Goal: Complete application form

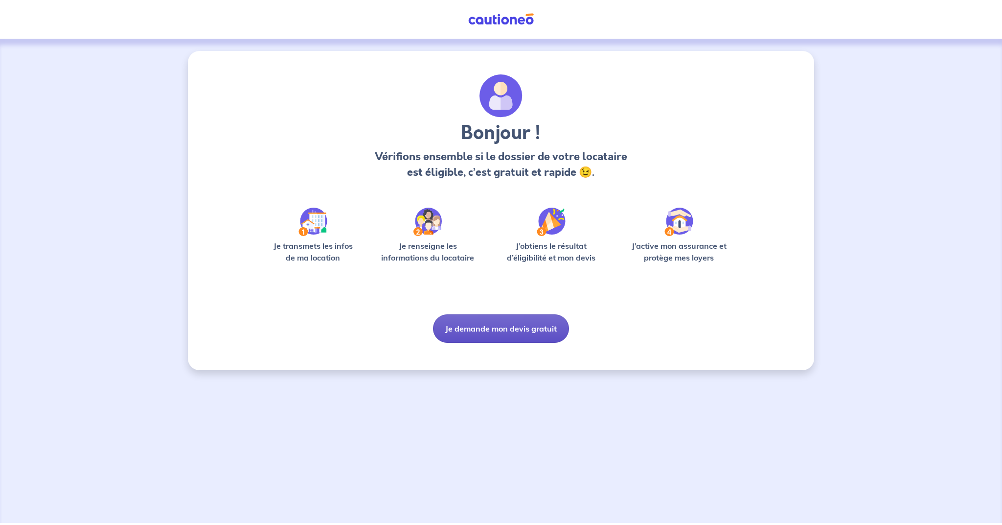
click at [490, 311] on button "Je demande mon devis gratuit" at bounding box center [501, 328] width 136 height 28
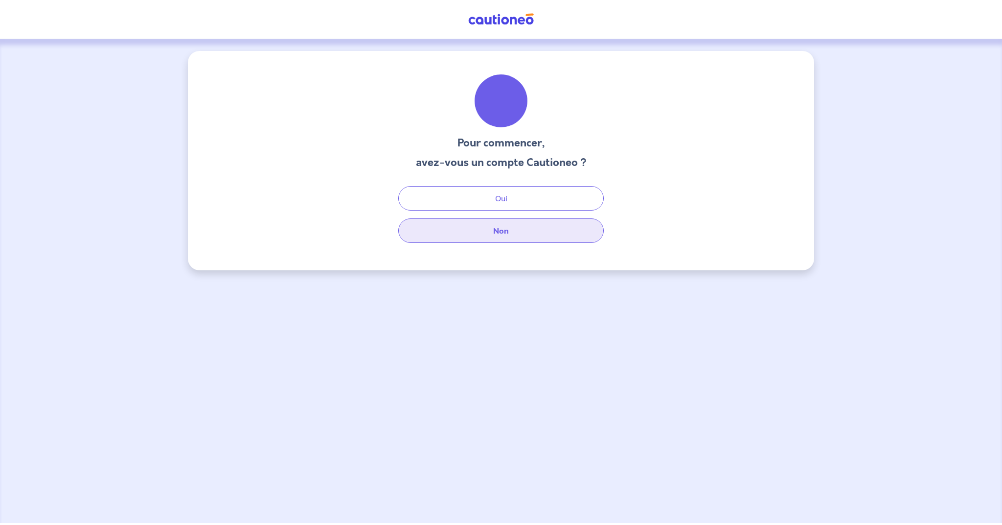
click at [511, 233] on button "Non" at bounding box center [501, 230] width 206 height 24
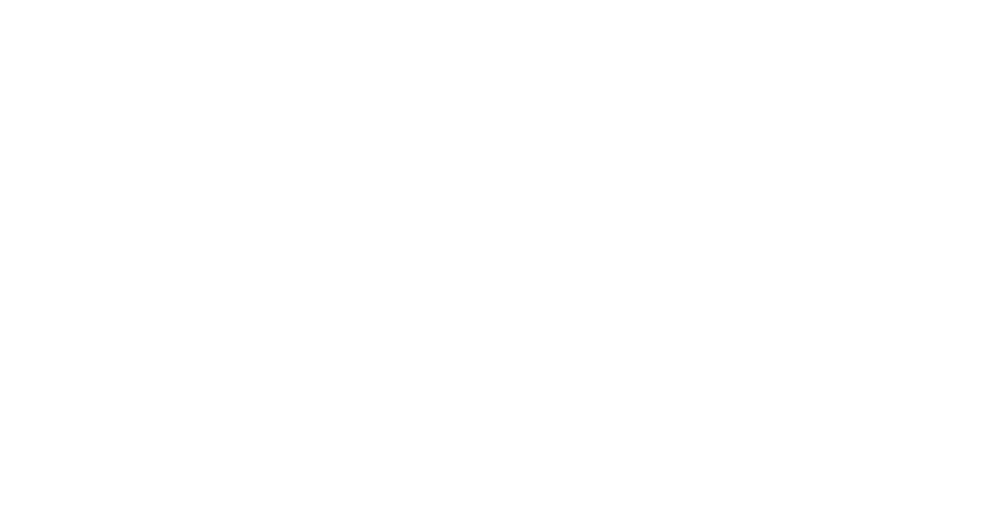
select select "FR"
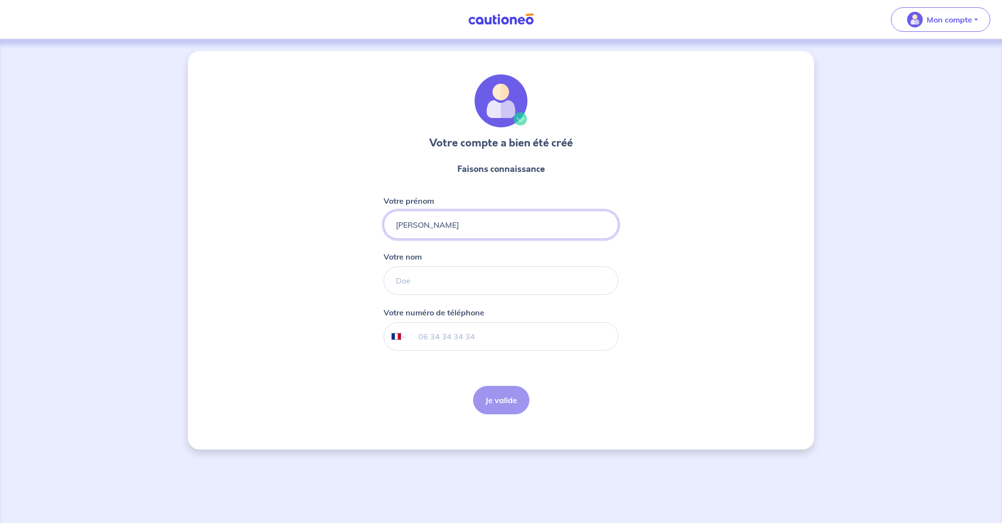
type input "[PERSON_NAME]"
type input "navarre"
click at [527, 347] on input "tel" at bounding box center [512, 335] width 211 height 27
type input "06 61 13 88 24"
click at [496, 402] on button "Je valide" at bounding box center [501, 400] width 56 height 28
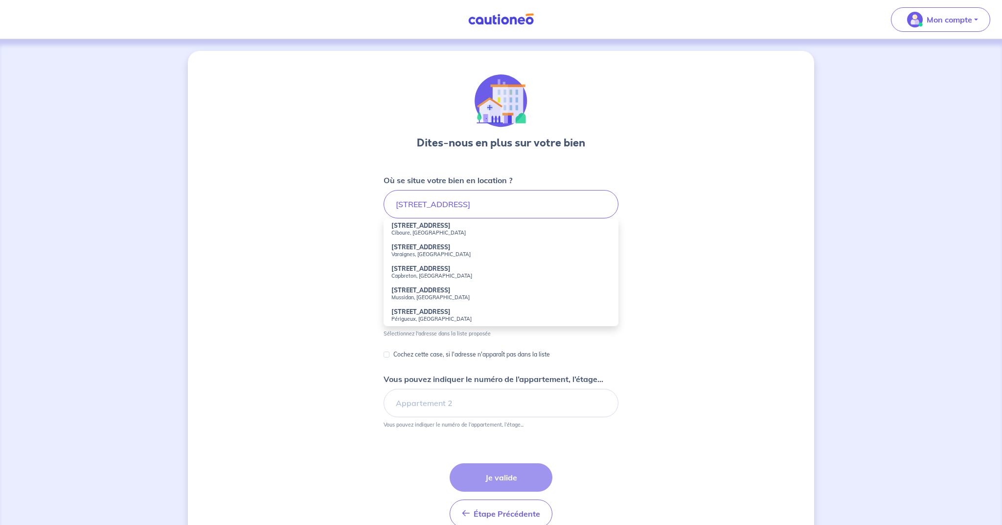
click at [400, 228] on strong "[STREET_ADDRESS]" at bounding box center [420, 225] width 59 height 7
type input "[STREET_ADDRESS]"
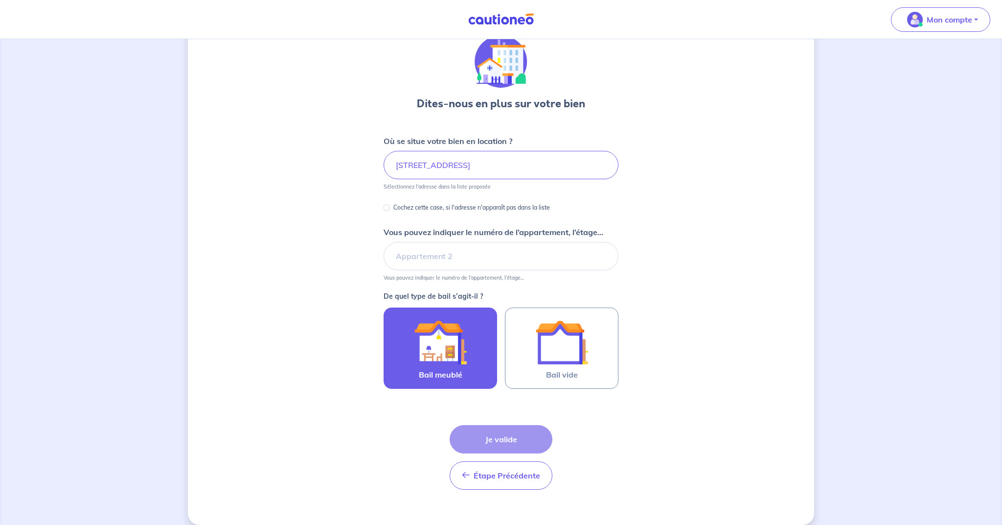
scroll to position [41, 0]
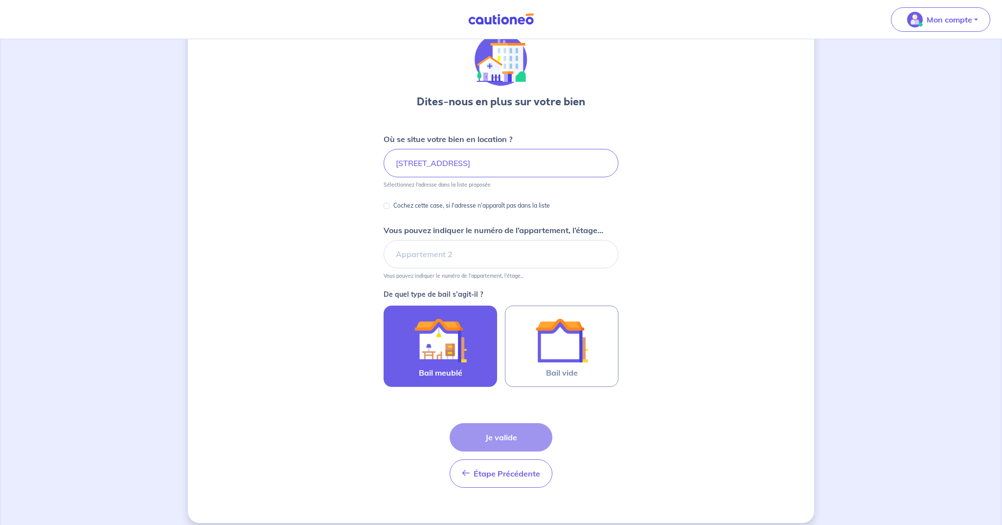
click at [452, 350] on img at bounding box center [440, 340] width 53 height 53
click at [0, 0] on input "Bail meublé" at bounding box center [0, 0] width 0 height 0
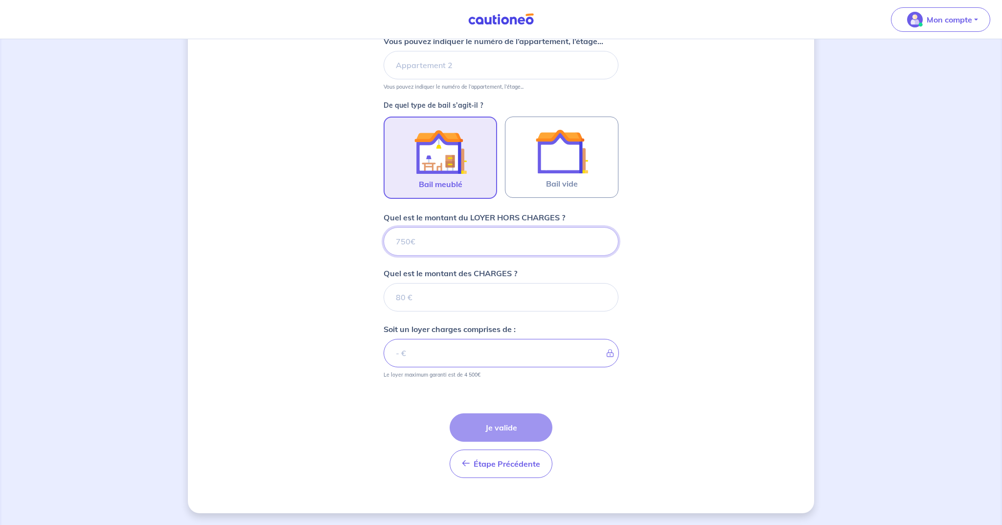
scroll to position [230, 0]
drag, startPoint x: 409, startPoint y: 240, endPoint x: 385, endPoint y: 237, distance: 24.6
click at [385, 237] on input "Quel est le montant du LOYER HORS CHARGES ?" at bounding box center [501, 241] width 235 height 28
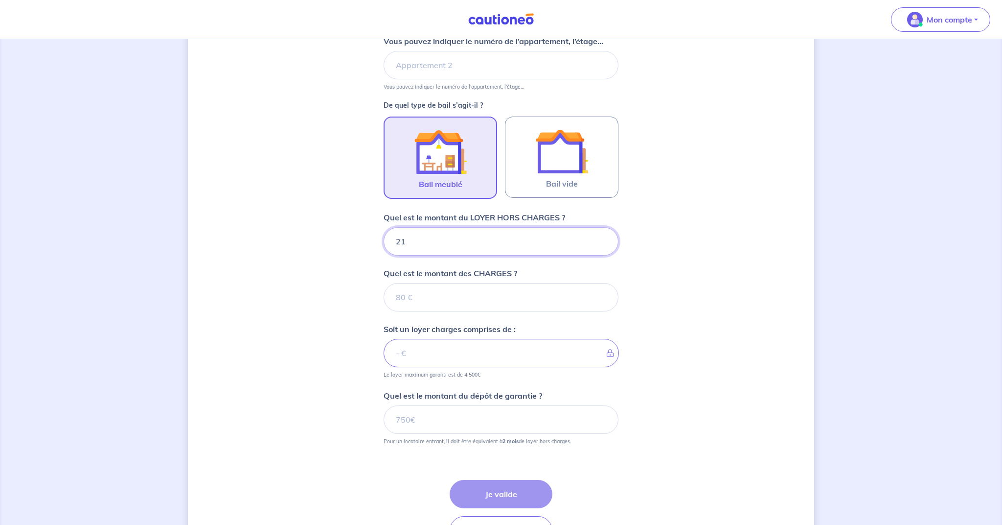
type input "210"
type input "2100"
click at [433, 293] on input "Quel est le montant des CHARGES ?" at bounding box center [501, 297] width 235 height 28
type input "30"
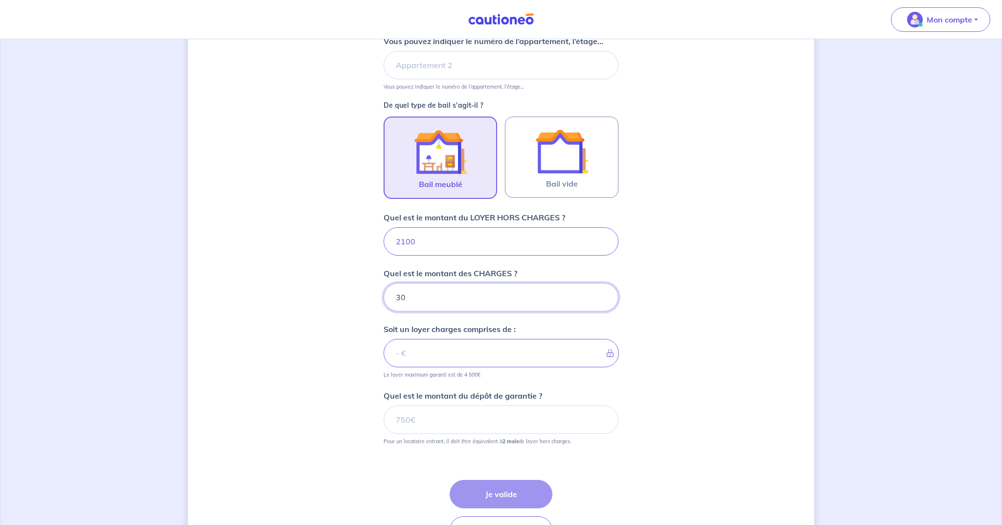
type input "2103"
type input "300"
type input "2400"
type input "300"
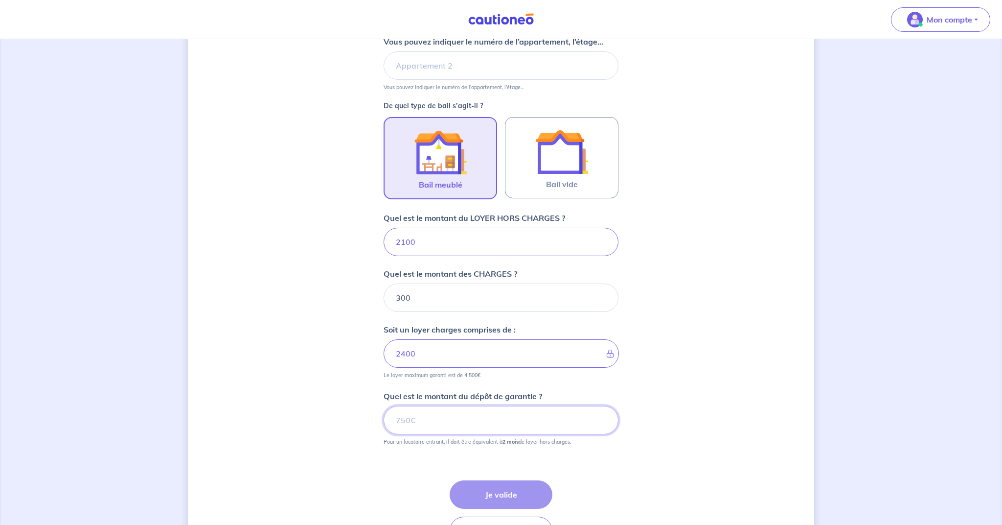
click at [445, 412] on input "Quel est le montant du dépôt de garantie ?" at bounding box center [501, 420] width 235 height 28
drag, startPoint x: 434, startPoint y: 417, endPoint x: 379, endPoint y: 418, distance: 54.8
click at [379, 418] on div "Dites-nous en plus sur votre bien Où se situe votre bien en location ? [STREET_…" at bounding box center [501, 200] width 626 height 758
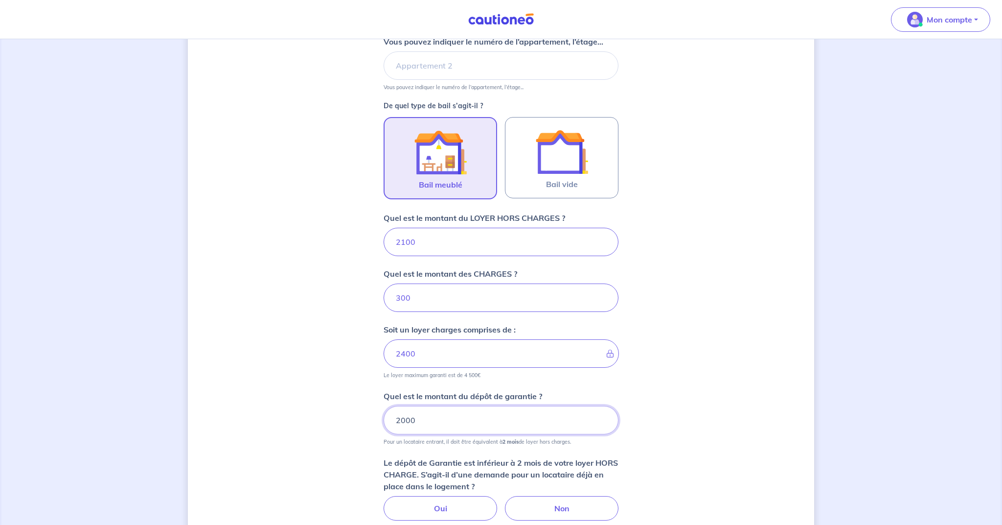
scroll to position [229, 0]
type input "2000"
click at [710, 346] on div "Dites-nous en plus sur votre bien Où se situe votre bien en location ? [STREET_…" at bounding box center [501, 238] width 626 height 834
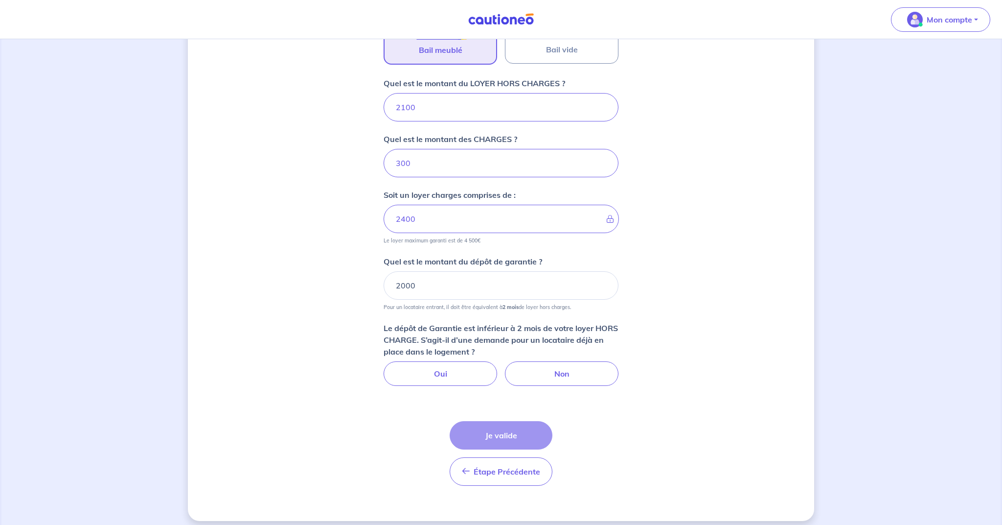
scroll to position [365, 0]
click at [559, 377] on label "Non" at bounding box center [562, 373] width 114 height 24
click at [504, 367] on input "Non" at bounding box center [501, 364] width 6 height 6
radio input "true"
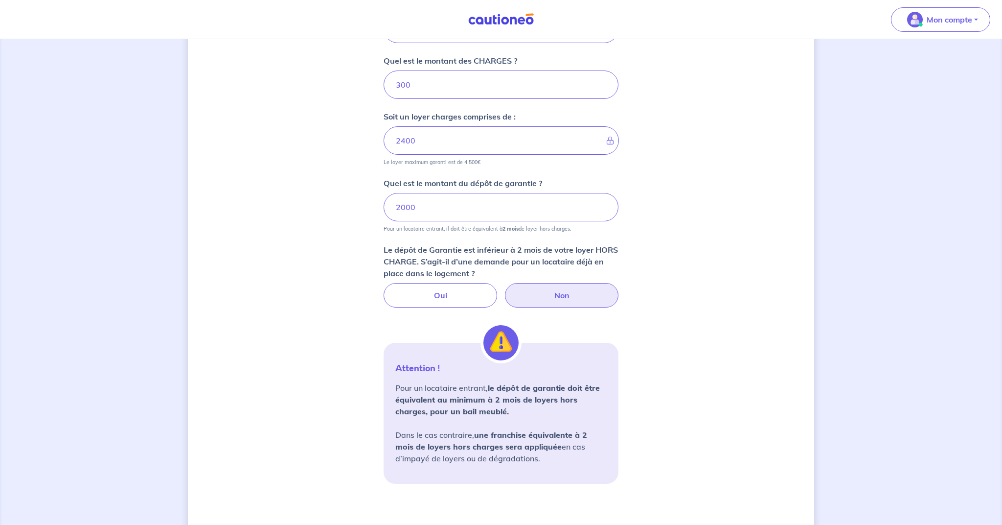
scroll to position [443, 0]
drag, startPoint x: 400, startPoint y: 206, endPoint x: 388, endPoint y: 206, distance: 11.7
click at [388, 206] on input "2000" at bounding box center [501, 207] width 235 height 28
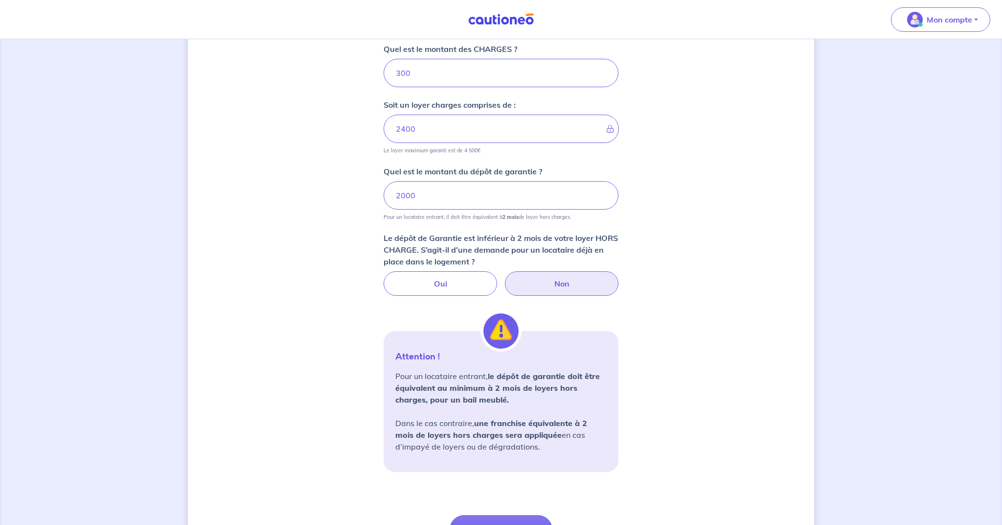
scroll to position [450, 0]
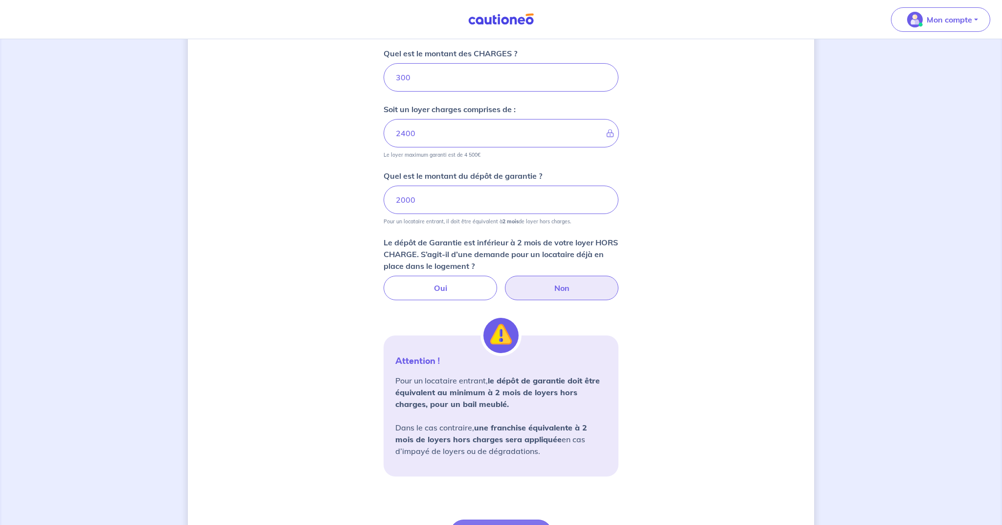
drag, startPoint x: 401, startPoint y: 195, endPoint x: 395, endPoint y: 196, distance: 5.9
click at [395, 196] on input "2000" at bounding box center [501, 199] width 235 height 28
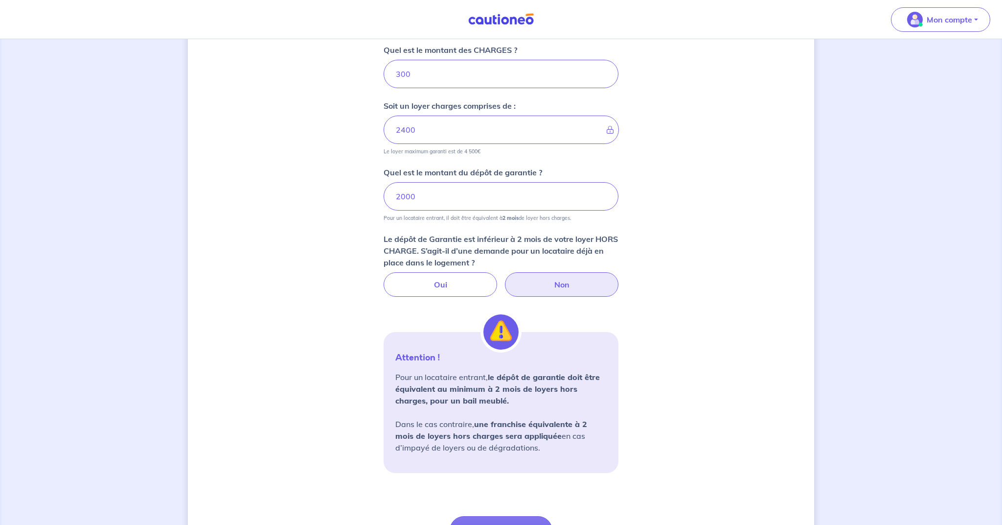
scroll to position [453, 0]
drag, startPoint x: 424, startPoint y: 195, endPoint x: 379, endPoint y: 195, distance: 45.0
click at [379, 195] on div "Dites-nous en plus sur votre bien Où se situe votre bien en location ? [STREET_…" at bounding box center [501, 107] width 626 height 1018
drag, startPoint x: 425, startPoint y: 197, endPoint x: 349, endPoint y: 186, distance: 76.1
click at [349, 186] on div "Dites-nous en plus sur votre bien Où se situe votre bien en location ? [STREET_…" at bounding box center [501, 107] width 626 height 1018
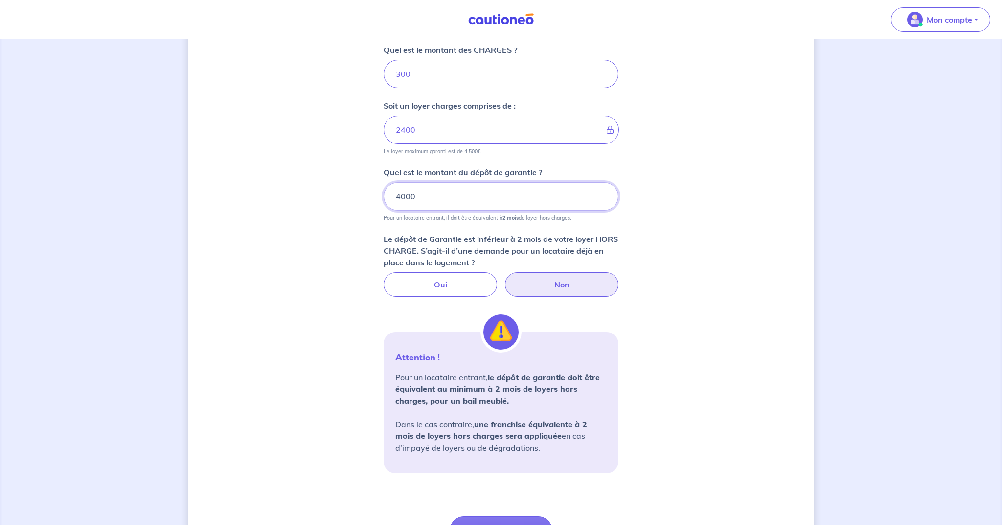
type input "1"
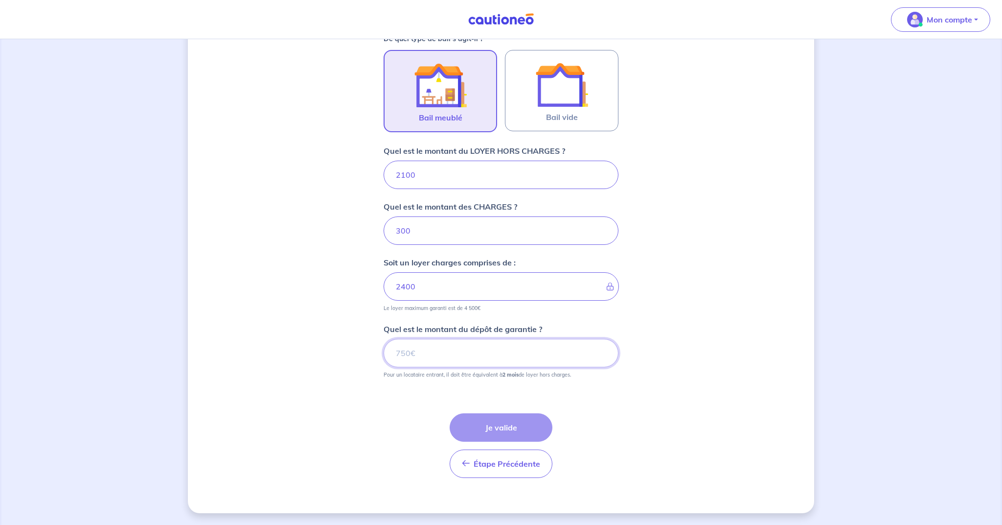
scroll to position [297, 0]
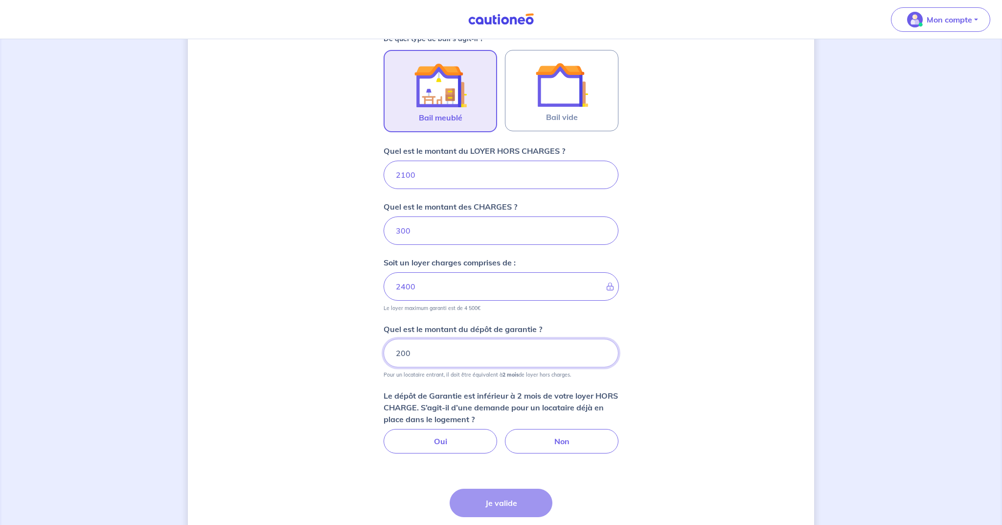
type input "2000"
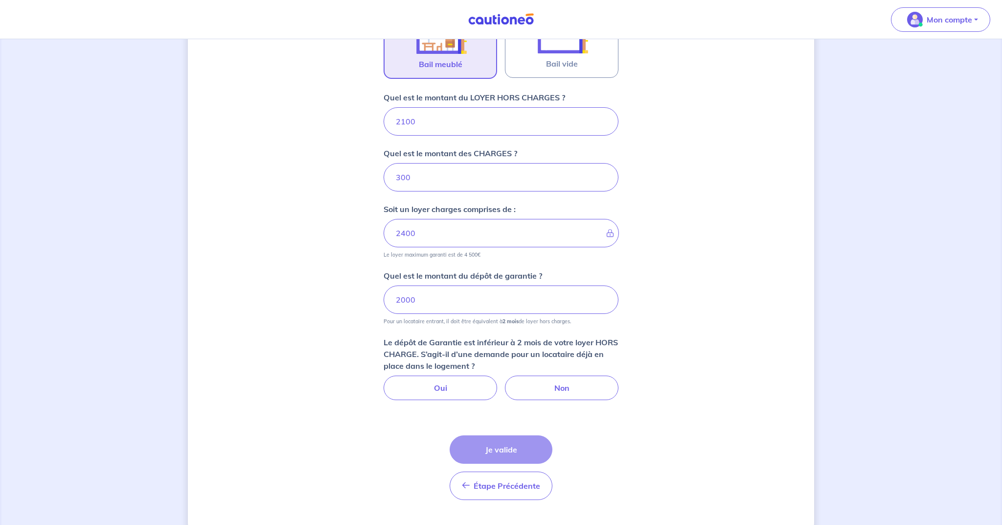
scroll to position [345, 0]
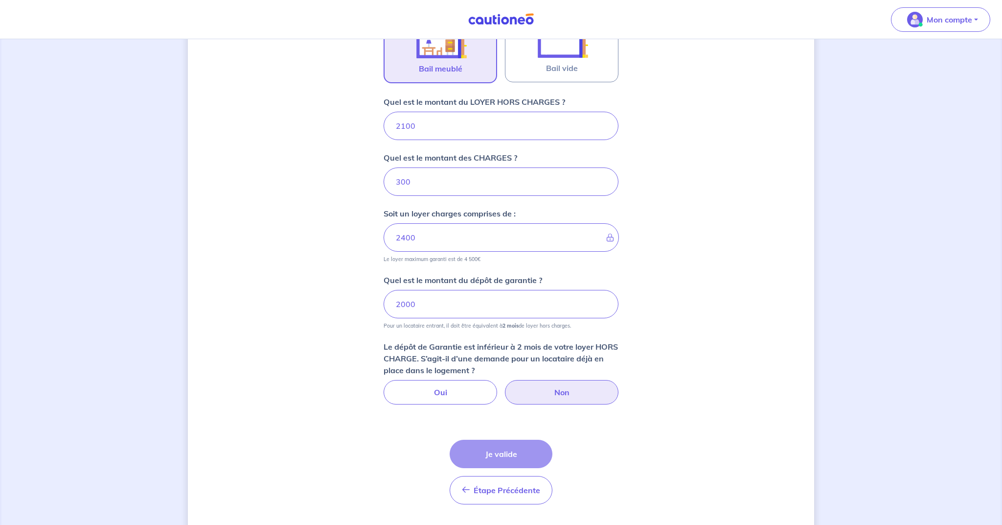
click at [567, 391] on label "Non" at bounding box center [562, 392] width 114 height 24
click at [504, 386] on input "Non" at bounding box center [501, 383] width 6 height 6
radio input "true"
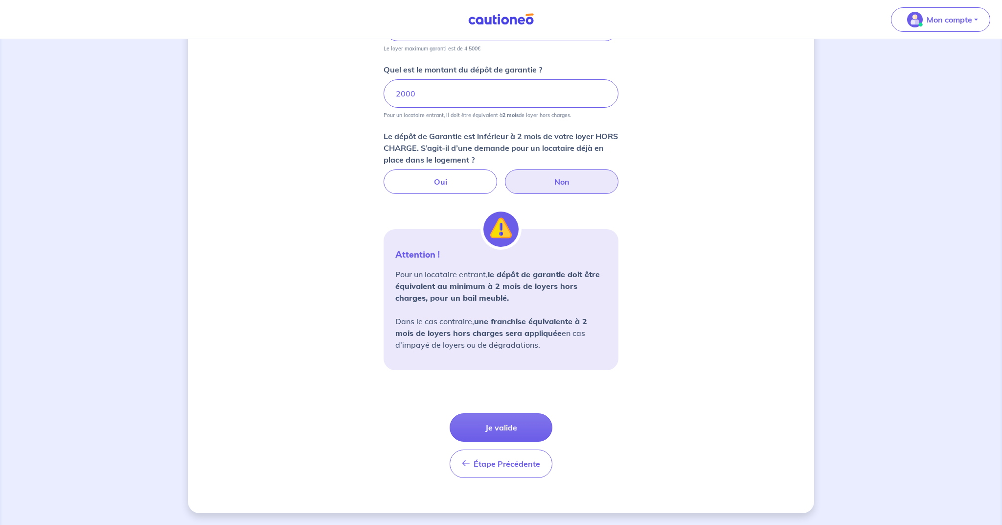
scroll to position [556, 0]
click at [497, 432] on button "Je valide" at bounding box center [501, 427] width 103 height 28
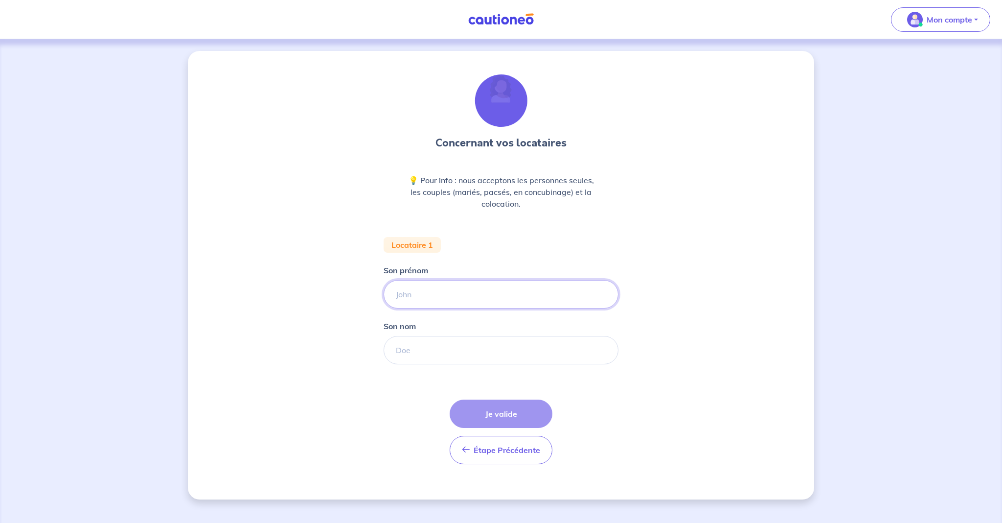
click at [412, 295] on input "Son prénom" at bounding box center [501, 294] width 235 height 28
type input "[PERSON_NAME]"
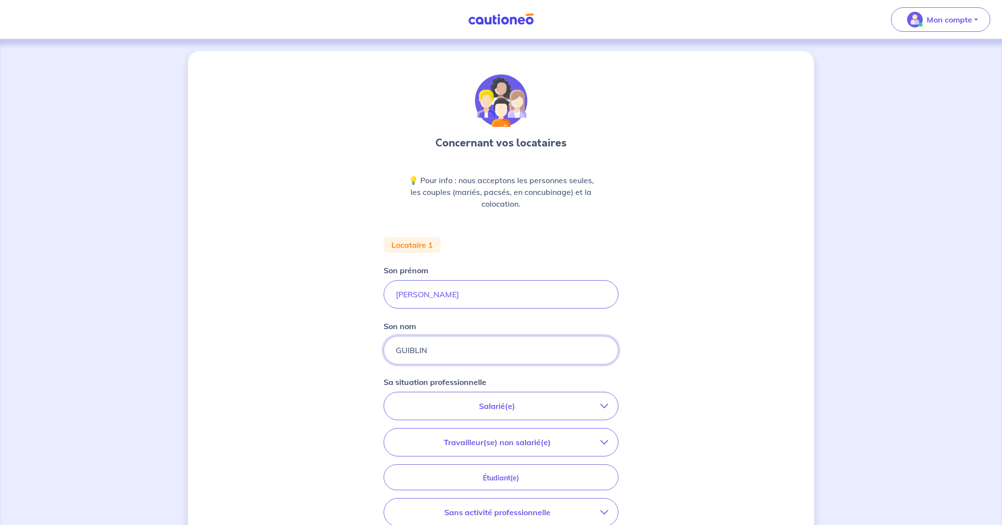
type input "GUIBLIN"
click at [619, 323] on div "Concernant vos locataires 💡 Pour info : nous acceptons les personnes seules, le…" at bounding box center [501, 360] width 626 height 618
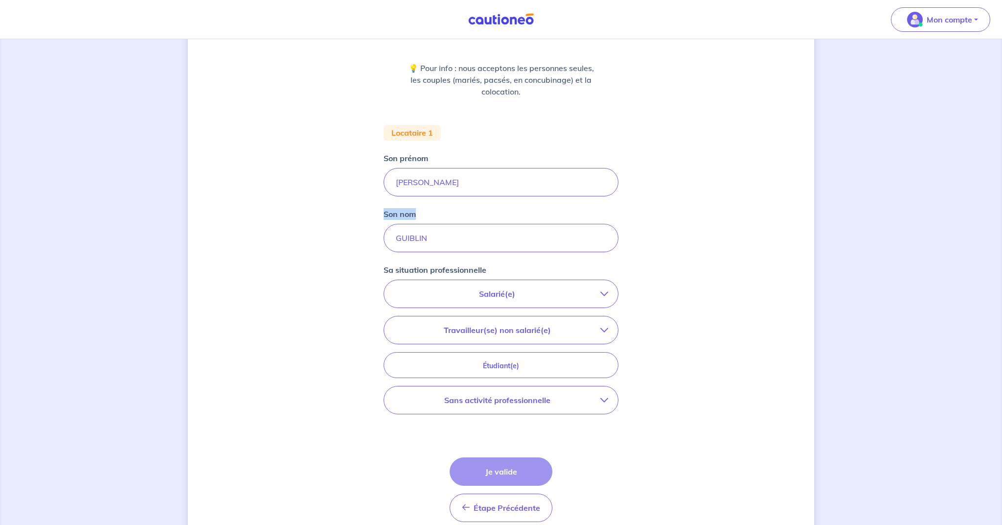
scroll to position [122, 0]
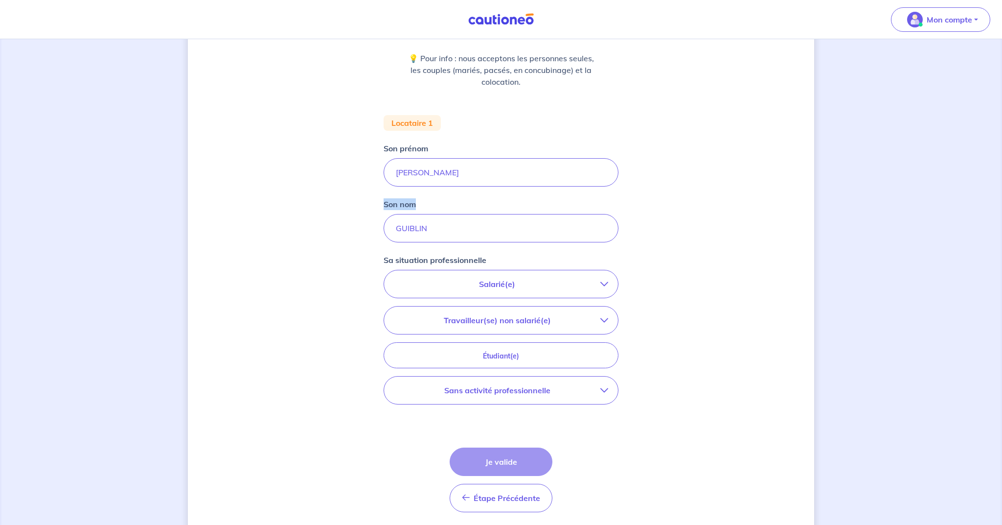
click at [535, 279] on p "Salarié(e)" at bounding box center [497, 284] width 206 height 12
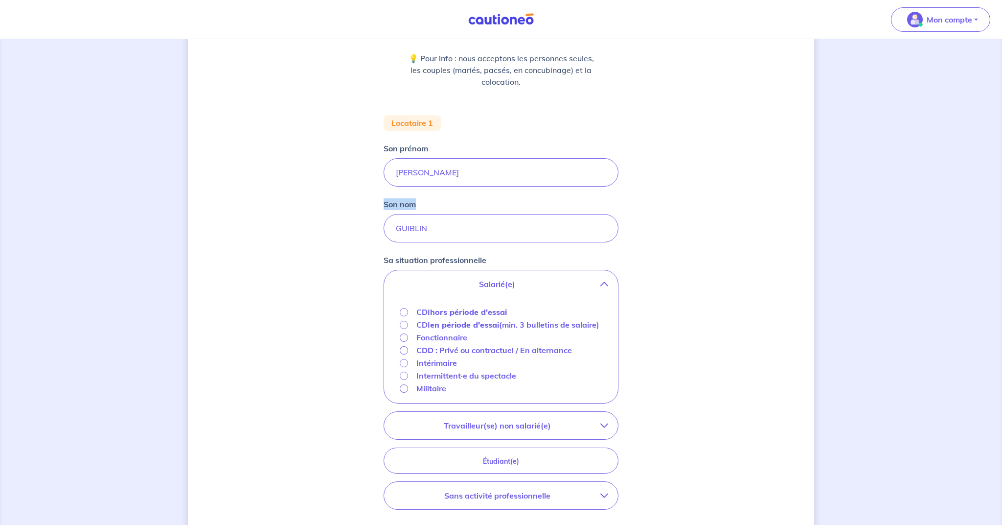
click at [402, 312] on input "CDI hors période d'essai" at bounding box center [404, 312] width 8 height 8
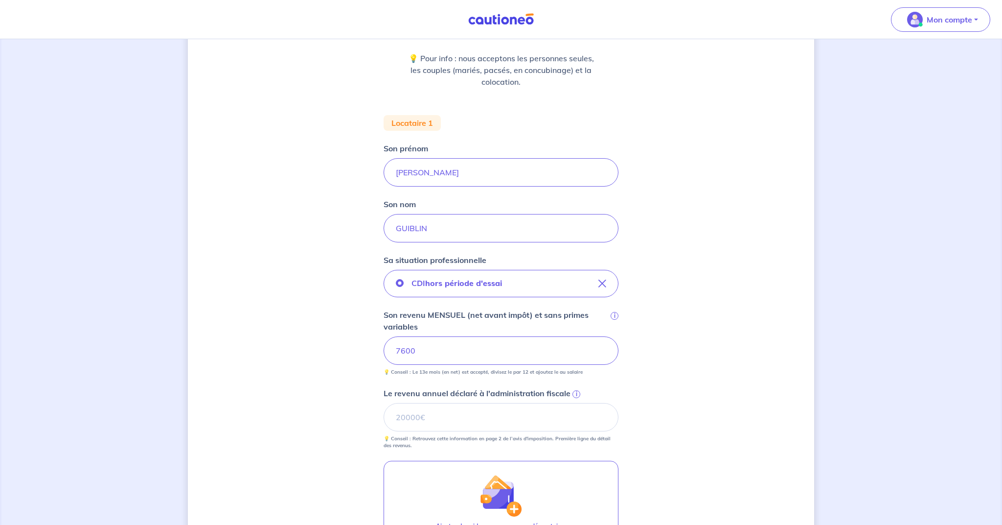
click at [664, 404] on div "Concernant vos locataires 💡 Pour info : nous acceptons les personnes seules, le…" at bounding box center [501, 311] width 626 height 764
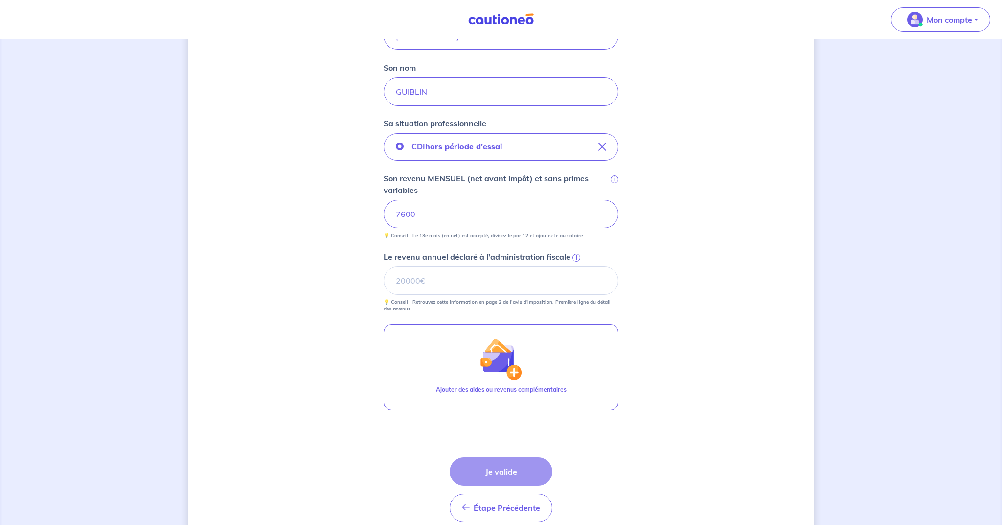
scroll to position [259, 0]
click at [506, 479] on div "Étape Précédente Précédent Je valide Je valide" at bounding box center [501, 489] width 103 height 65
click at [577, 257] on span "i" at bounding box center [577, 257] width 8 height 8
click at [577, 266] on input "Le revenu annuel déclaré à l'administration fiscale i" at bounding box center [501, 280] width 235 height 28
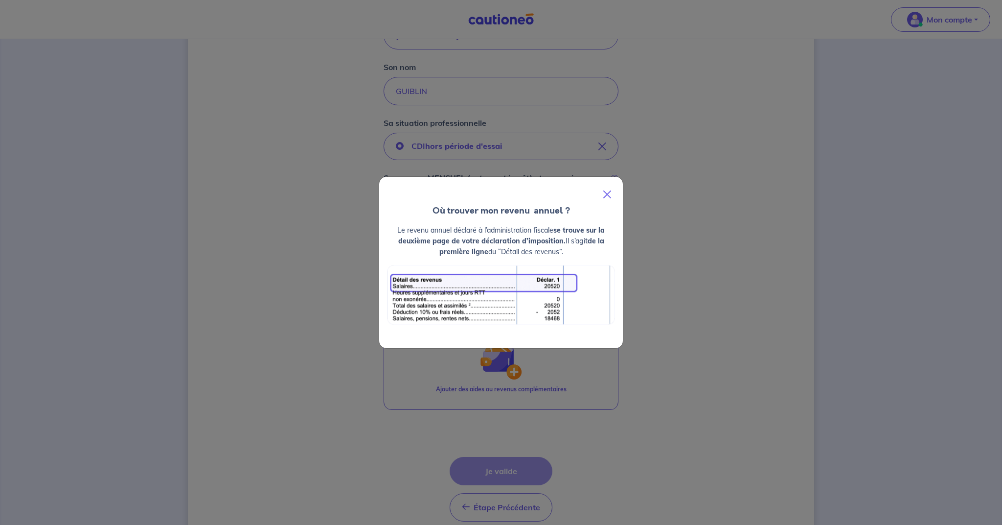
click at [608, 192] on button "Close" at bounding box center [607, 194] width 23 height 27
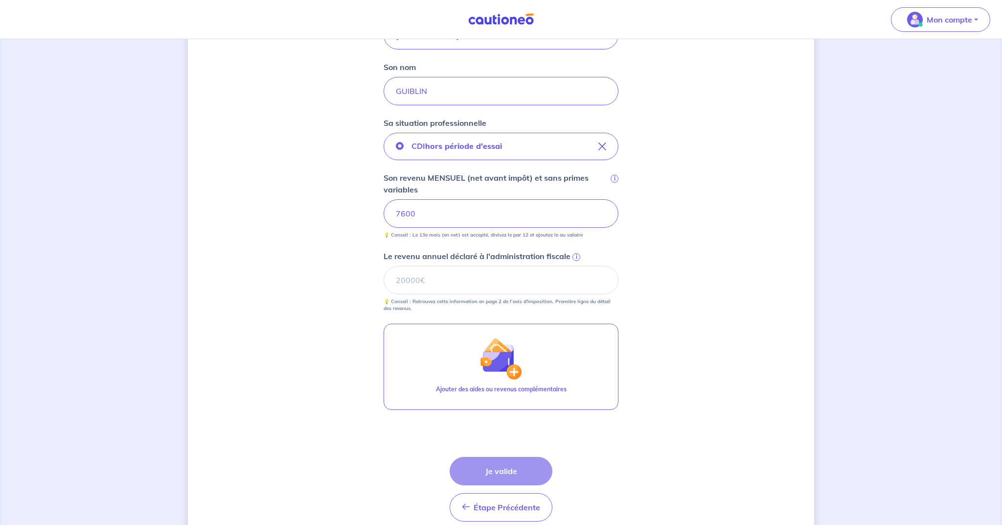
click at [577, 258] on span "i" at bounding box center [577, 257] width 8 height 8
click at [577, 266] on input "Le revenu annuel déclaré à l'administration fiscale i" at bounding box center [501, 280] width 235 height 28
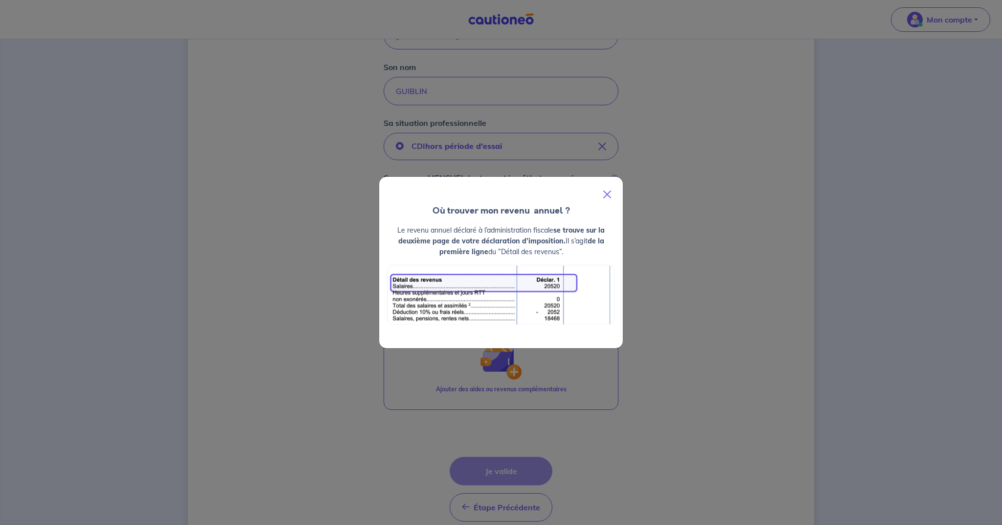
click at [609, 193] on button "Close" at bounding box center [607, 194] width 23 height 27
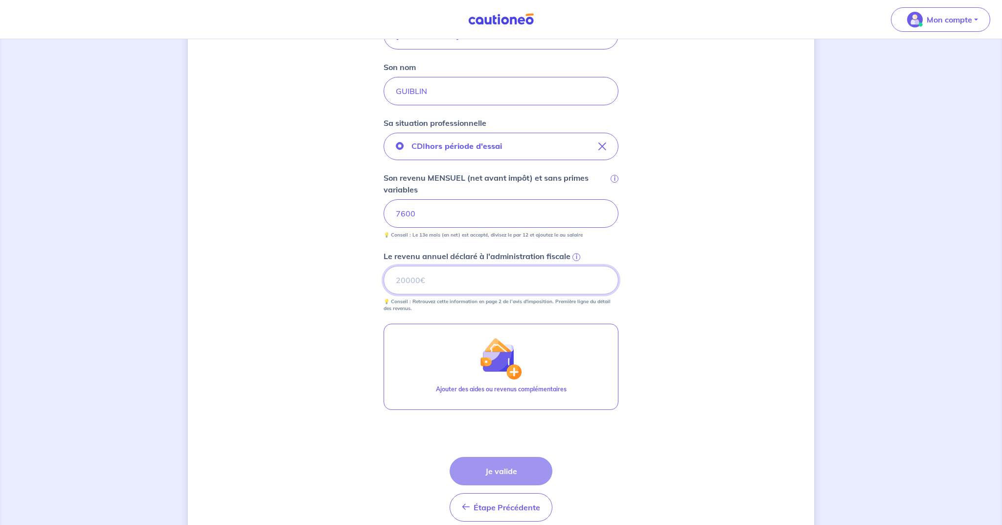
type input "0"
click at [603, 281] on input "0" at bounding box center [501, 280] width 235 height 28
drag, startPoint x: 400, startPoint y: 279, endPoint x: 386, endPoint y: 279, distance: 14.7
click at [386, 279] on input "0" at bounding box center [501, 280] width 235 height 28
click at [480, 466] on button "Je valide" at bounding box center [501, 471] width 103 height 28
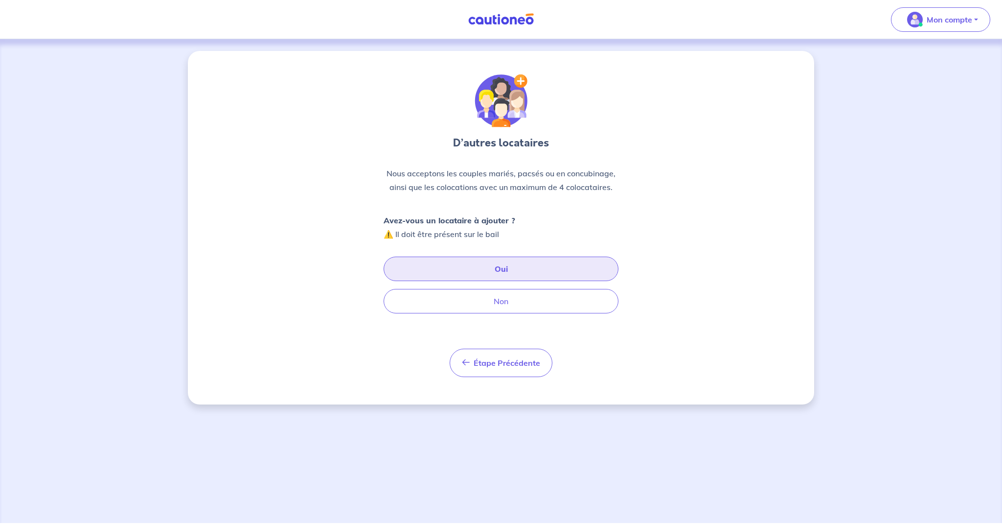
click at [505, 278] on button "Oui" at bounding box center [501, 268] width 235 height 24
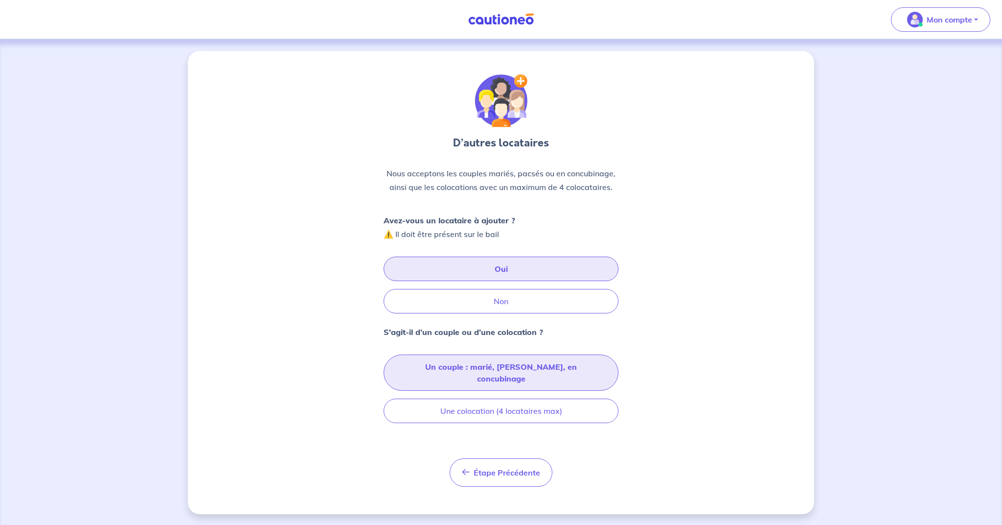
click at [526, 374] on button "Un couple : marié, [PERSON_NAME], en concubinage" at bounding box center [501, 372] width 235 height 36
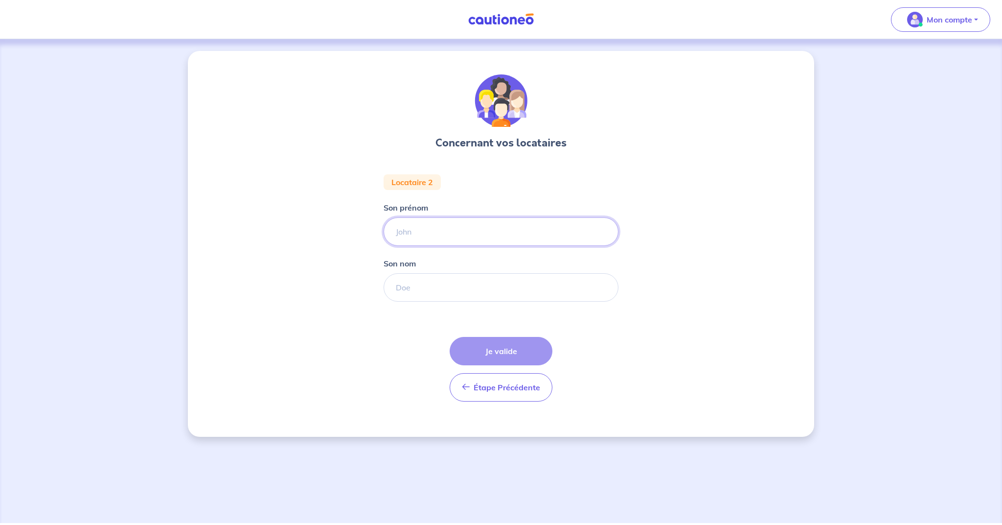
click at [410, 227] on input "Son prénom" at bounding box center [501, 231] width 235 height 28
type input "[PERSON_NAME]"
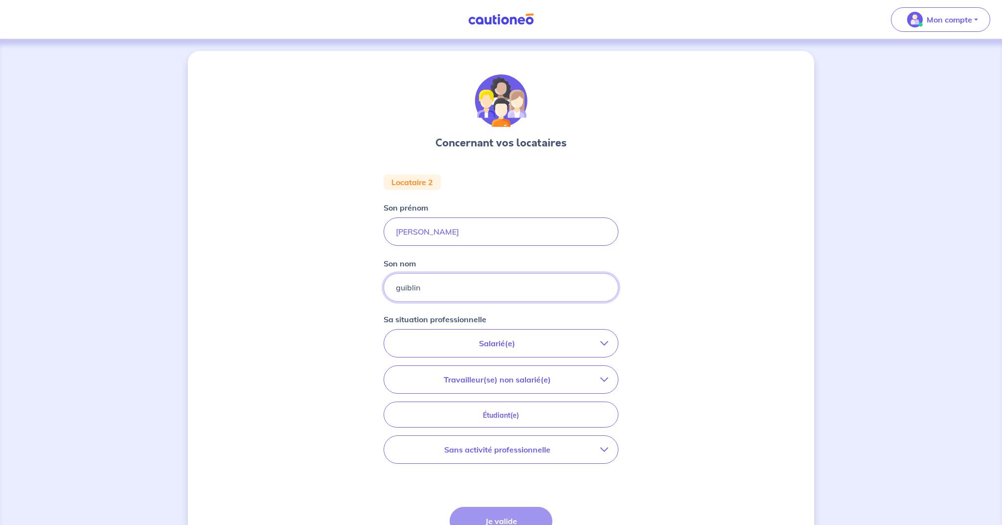
type input "guiblin"
click at [522, 449] on p "Sans activité professionnelle" at bounding box center [497, 449] width 206 height 12
click at [404, 491] on input "Sans activité professionnelle" at bounding box center [404, 490] width 8 height 8
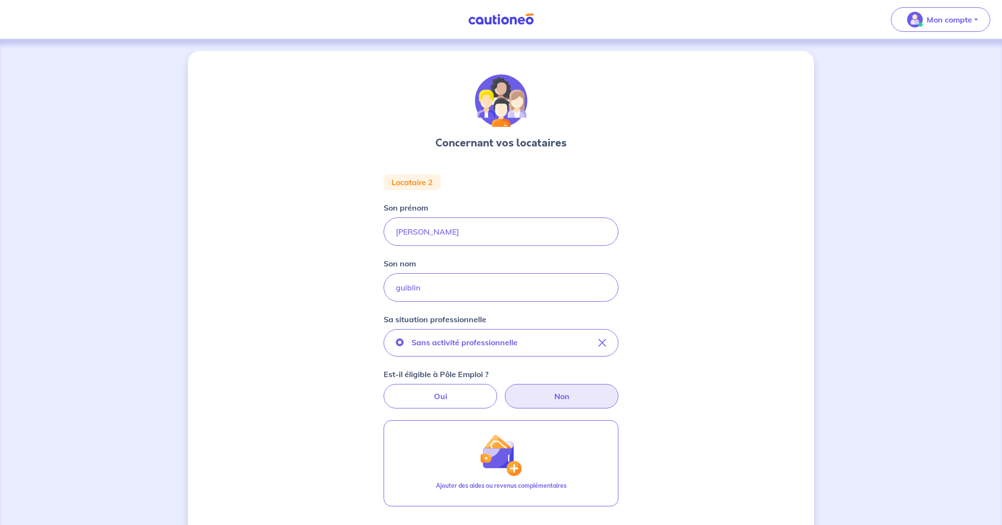
click at [565, 397] on label "Non" at bounding box center [562, 396] width 114 height 24
click at [504, 390] on input "Non" at bounding box center [501, 387] width 6 height 6
radio input "true"
click at [692, 349] on div "Concernant vos locataires Locataire 2 Son prénom [PERSON_NAME] nom guiblin Sa s…" at bounding box center [501, 352] width 626 height 602
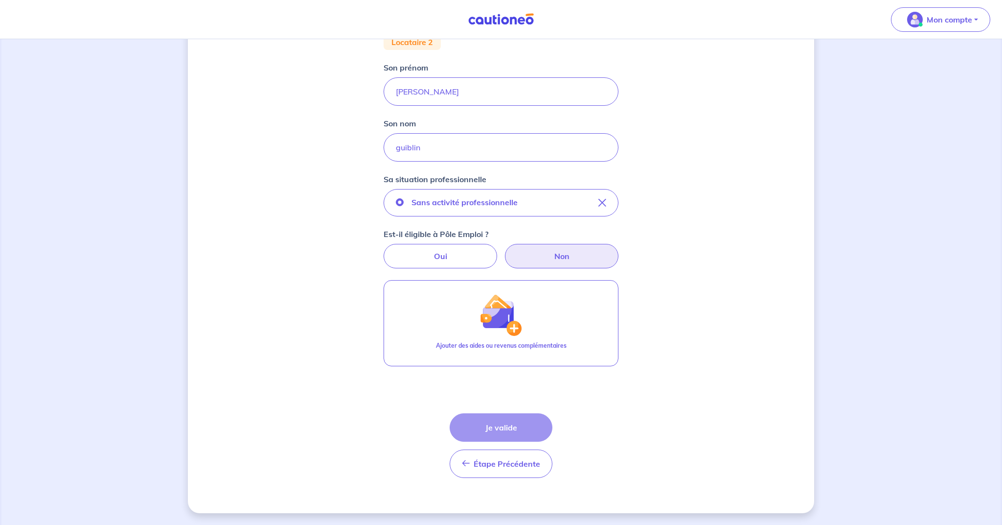
scroll to position [140, 0]
click at [510, 429] on div "Étape Précédente Précédent Je valide Je valide" at bounding box center [501, 445] width 103 height 65
click at [560, 255] on label "Non" at bounding box center [562, 256] width 114 height 24
click at [504, 250] on input "Non" at bounding box center [501, 247] width 6 height 6
click at [445, 254] on label "Oui" at bounding box center [441, 256] width 114 height 24
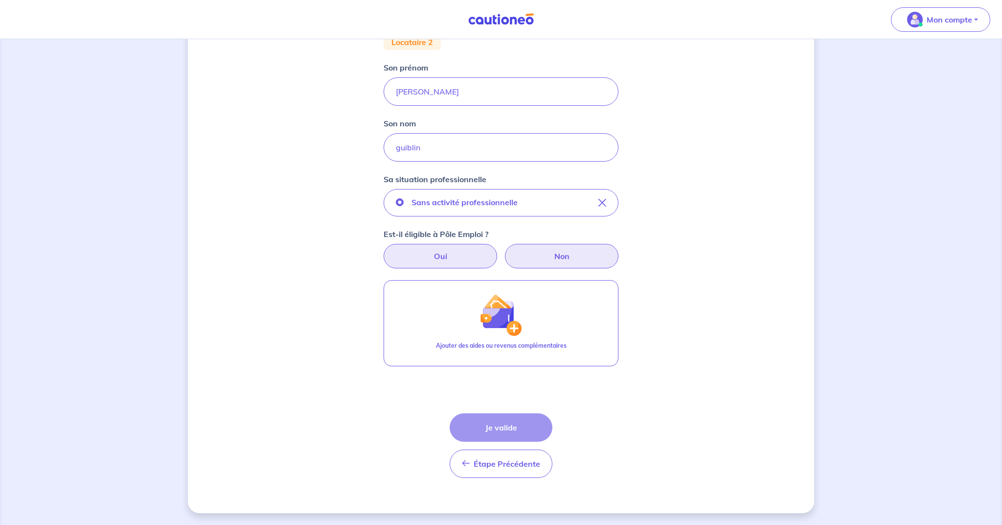
click at [498, 250] on input "Oui" at bounding box center [501, 247] width 6 height 6
radio input "true"
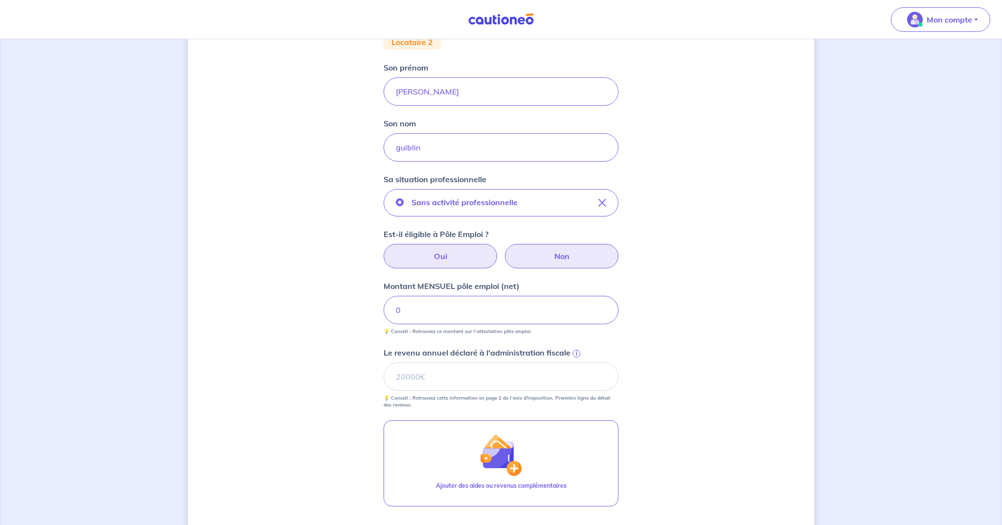
click at [581, 258] on label "Non" at bounding box center [562, 256] width 114 height 24
click at [504, 250] on input "Non" at bounding box center [501, 247] width 6 height 6
radio input "true"
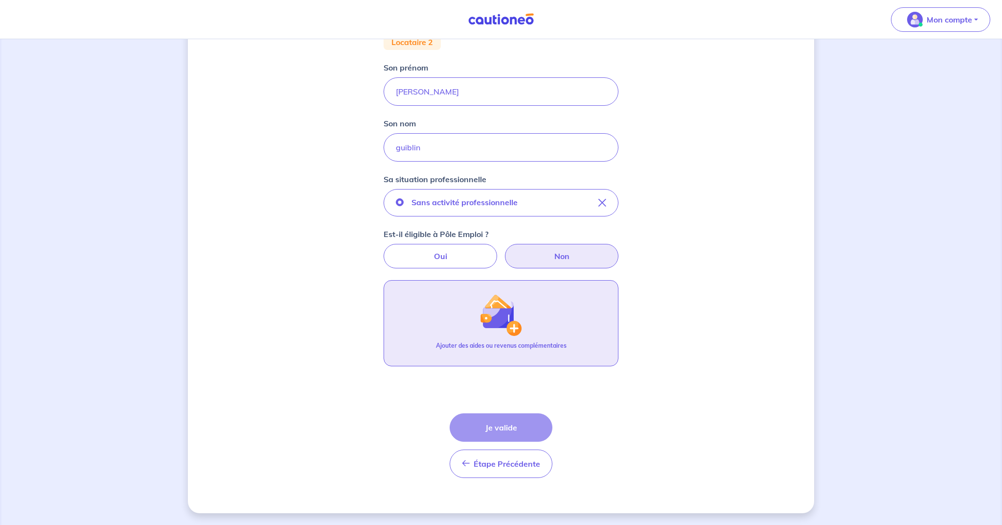
click at [514, 333] on img "button" at bounding box center [501, 315] width 42 height 42
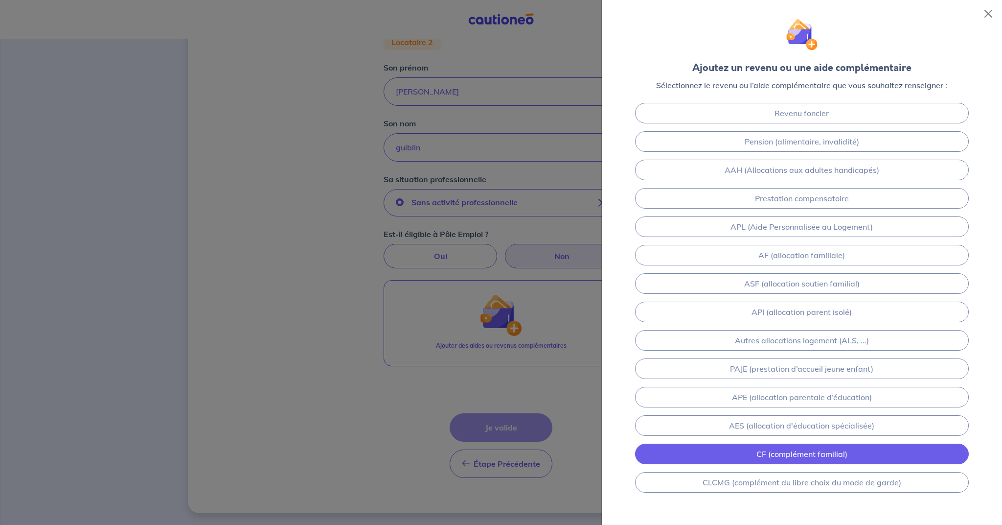
click at [801, 454] on link "CF (complément familial)" at bounding box center [802, 453] width 334 height 21
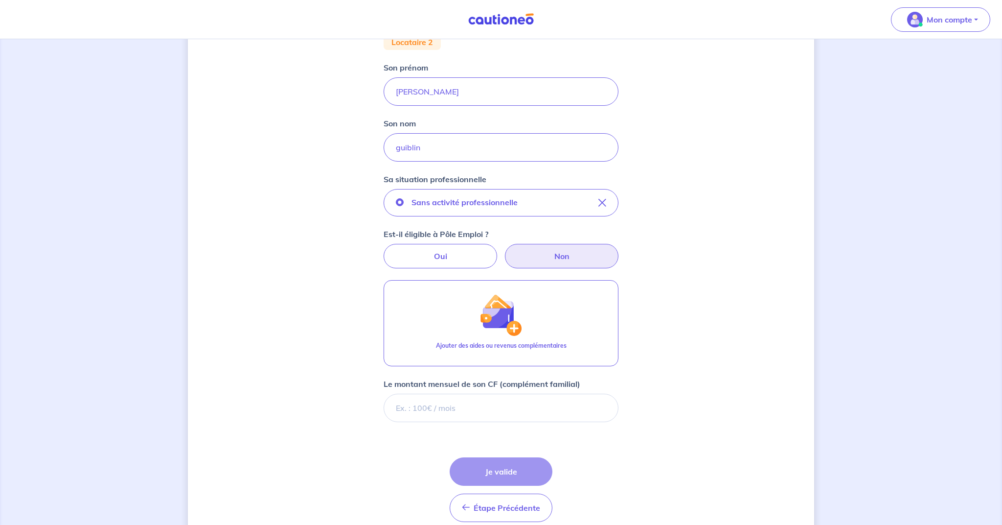
scroll to position [184, 0]
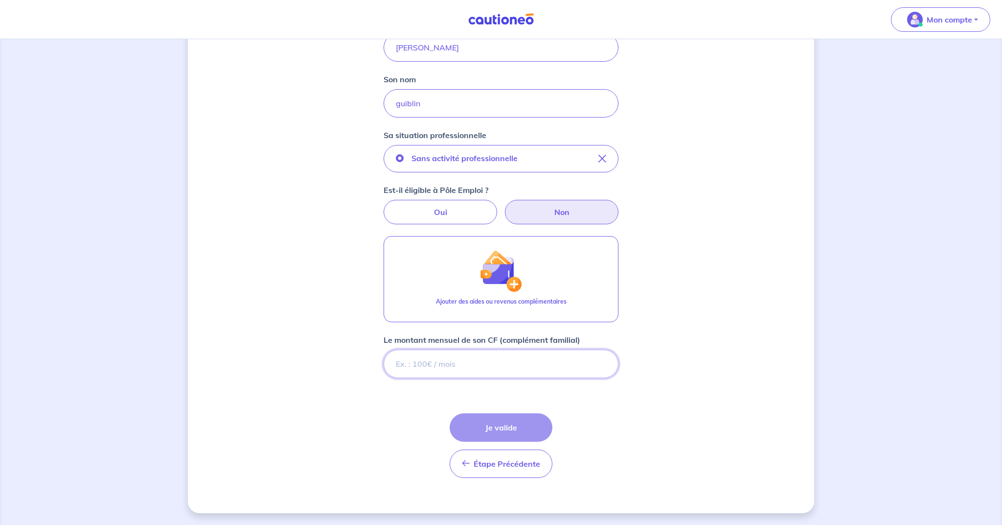
type input "1"
type input "500"
click at [493, 428] on div "Étape Précédente Précédent Je valide Je valide" at bounding box center [501, 445] width 103 height 65
click at [492, 426] on div "Étape Précédente Précédent Je valide Je valide" at bounding box center [501, 445] width 103 height 65
drag, startPoint x: 437, startPoint y: 364, endPoint x: 395, endPoint y: 360, distance: 42.3
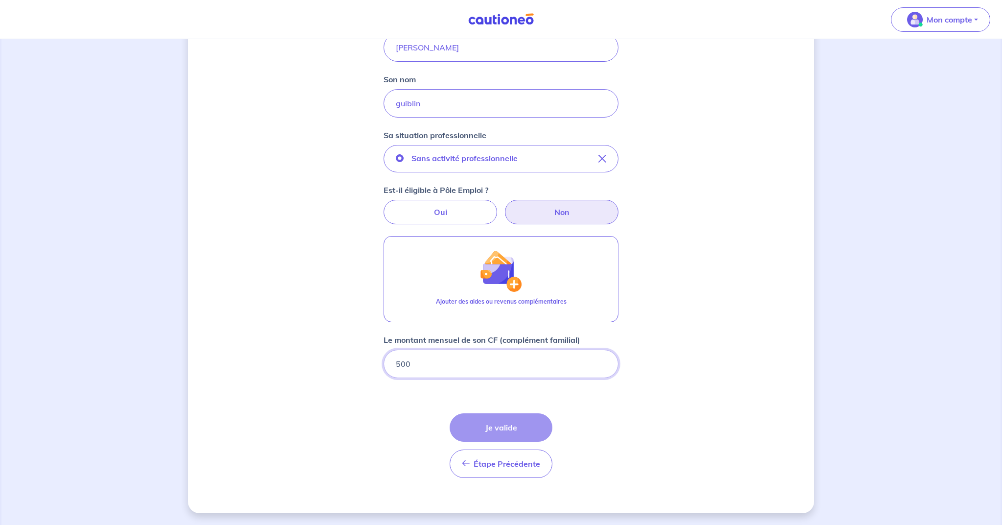
click at [395, 360] on input "500" at bounding box center [501, 363] width 235 height 28
click at [466, 225] on form "Locataire 2 Son prénom [PERSON_NAME] nom guiblin Sa situation professionnelle S…" at bounding box center [501, 237] width 235 height 495
click at [463, 216] on label "Oui" at bounding box center [441, 212] width 114 height 24
click at [498, 206] on input "Oui" at bounding box center [501, 203] width 6 height 6
radio input "true"
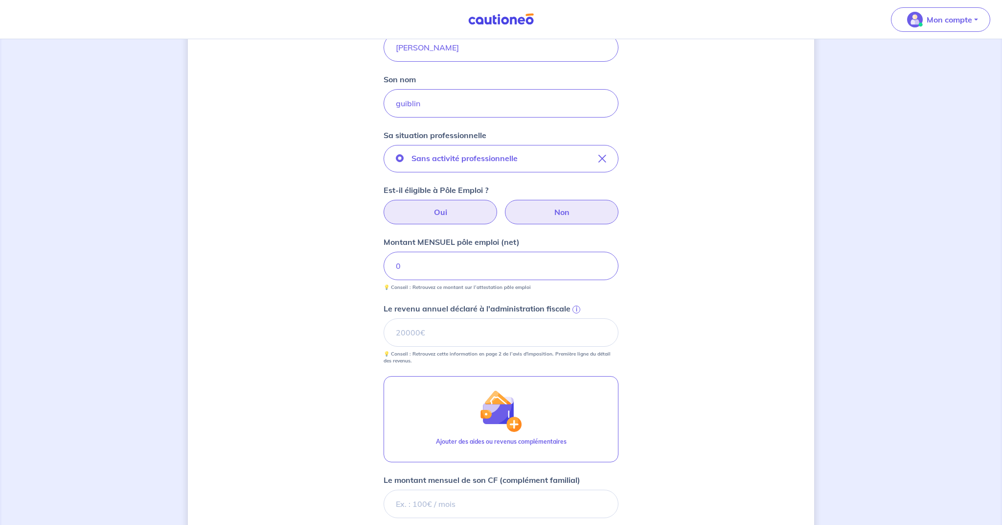
click at [581, 216] on label "Non" at bounding box center [562, 212] width 114 height 24
click at [504, 206] on input "Non" at bounding box center [501, 203] width 6 height 6
radio input "true"
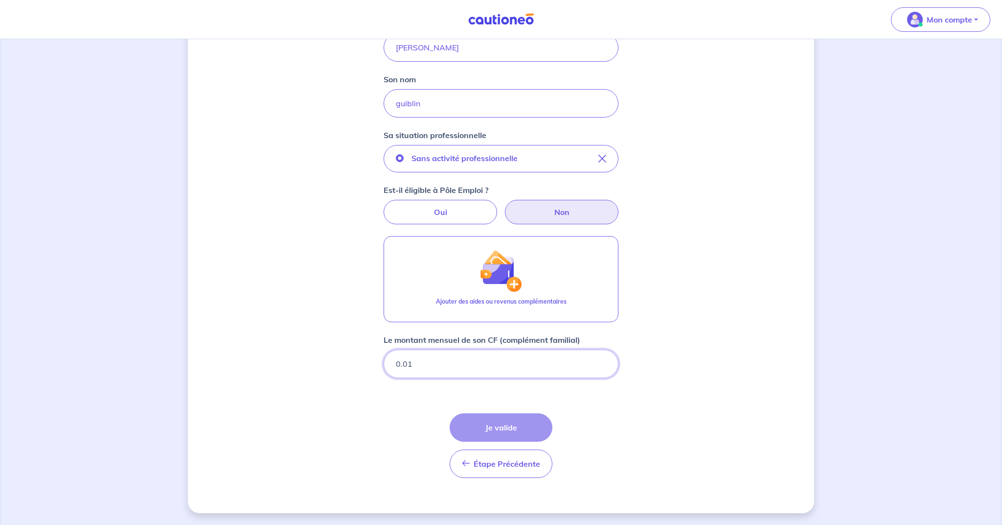
click at [600, 362] on input "0.01" at bounding box center [501, 363] width 235 height 28
click at [602, 362] on input "0.02" at bounding box center [501, 363] width 235 height 28
type input "0.01"
click at [602, 366] on input "0.01" at bounding box center [501, 363] width 235 height 28
drag, startPoint x: 458, startPoint y: 356, endPoint x: 329, endPoint y: 348, distance: 128.4
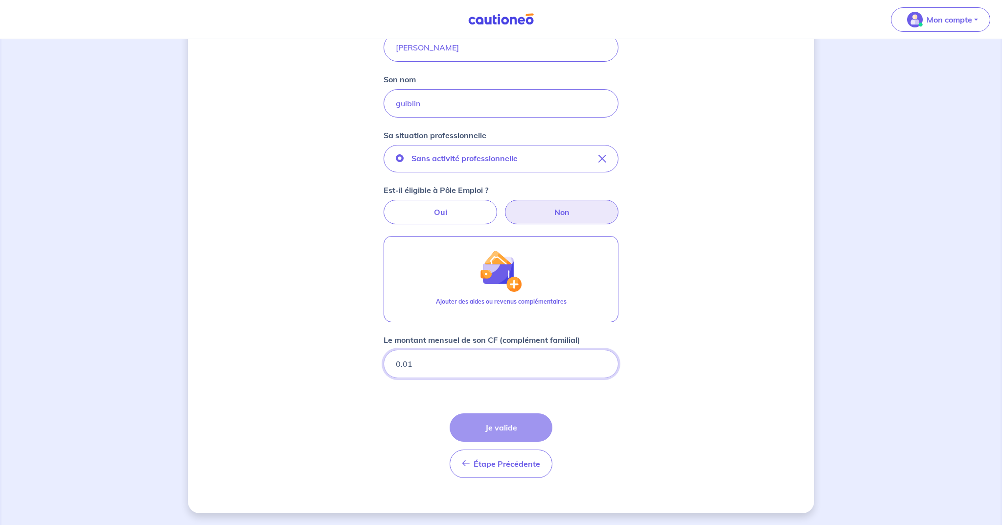
click at [329, 348] on div "Concernant vos locataires Locataire 2 Son prénom [PERSON_NAME] nom guiblin Sa s…" at bounding box center [501, 190] width 626 height 646
drag, startPoint x: 462, startPoint y: 355, endPoint x: 368, endPoint y: 360, distance: 94.1
click at [368, 361] on div "Concernant vos locataires Locataire 2 Son prénom [PERSON_NAME] nom guiblin Sa s…" at bounding box center [501, 190] width 626 height 646
drag, startPoint x: 422, startPoint y: 367, endPoint x: 383, endPoint y: 365, distance: 39.2
click at [383, 365] on div "Concernant vos locataires Locataire 2 Son prénom [PERSON_NAME] nom guiblin Sa s…" at bounding box center [501, 190] width 626 height 646
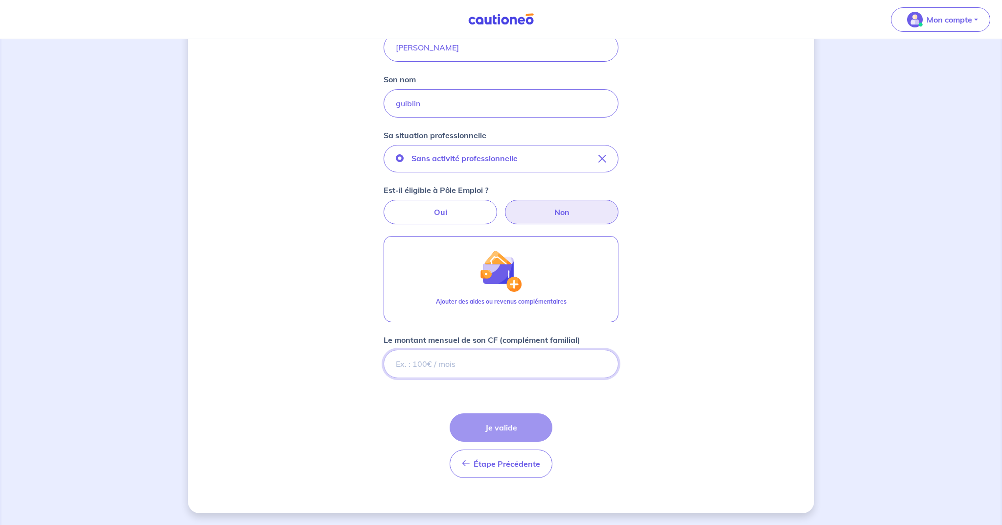
type input "0"
click at [604, 365] on input "0" at bounding box center [501, 363] width 235 height 28
drag, startPoint x: 468, startPoint y: 362, endPoint x: 411, endPoint y: 360, distance: 56.8
click at [411, 360] on input "0" at bounding box center [501, 363] width 235 height 28
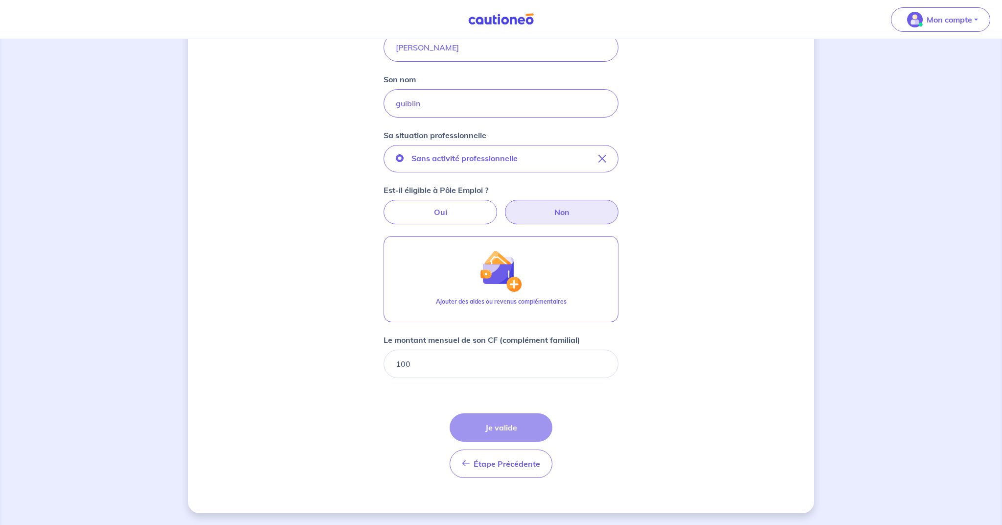
click at [505, 433] on div "Étape Précédente Précédent Je valide Je valide" at bounding box center [501, 445] width 103 height 65
click at [506, 431] on div "Étape Précédente Précédent Je valide Je valide" at bounding box center [501, 445] width 103 height 65
drag, startPoint x: 412, startPoint y: 364, endPoint x: 388, endPoint y: 362, distance: 24.1
click at [389, 362] on input "100" at bounding box center [501, 363] width 235 height 28
type input "1000"
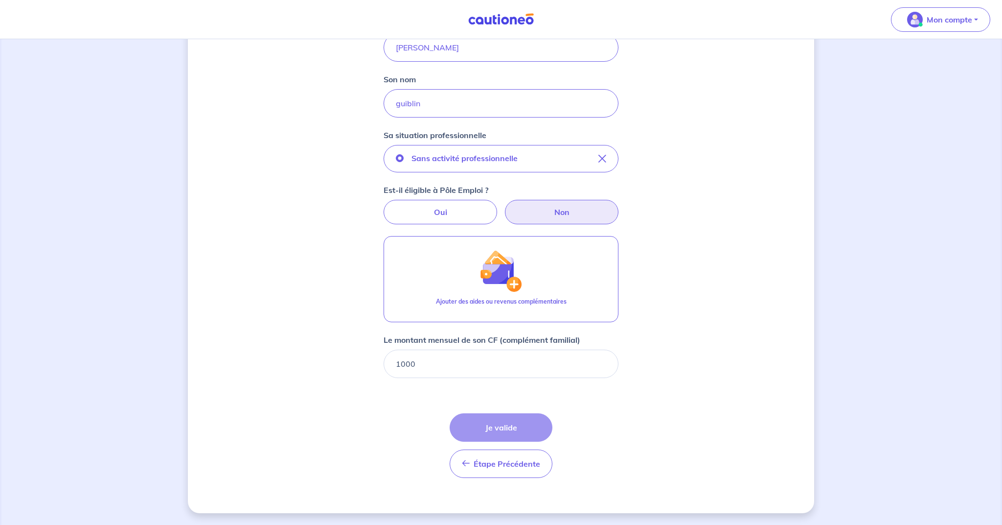
click at [698, 393] on div "Concernant vos locataires Locataire 2 Son prénom [PERSON_NAME] nom guiblin Sa s…" at bounding box center [501, 190] width 626 height 646
drag, startPoint x: 459, startPoint y: 370, endPoint x: 338, endPoint y: 365, distance: 121.5
click at [338, 365] on div "Concernant vos locataires Locataire 2 Son prénom [PERSON_NAME] nom guiblin Sa s…" at bounding box center [501, 192] width 626 height 646
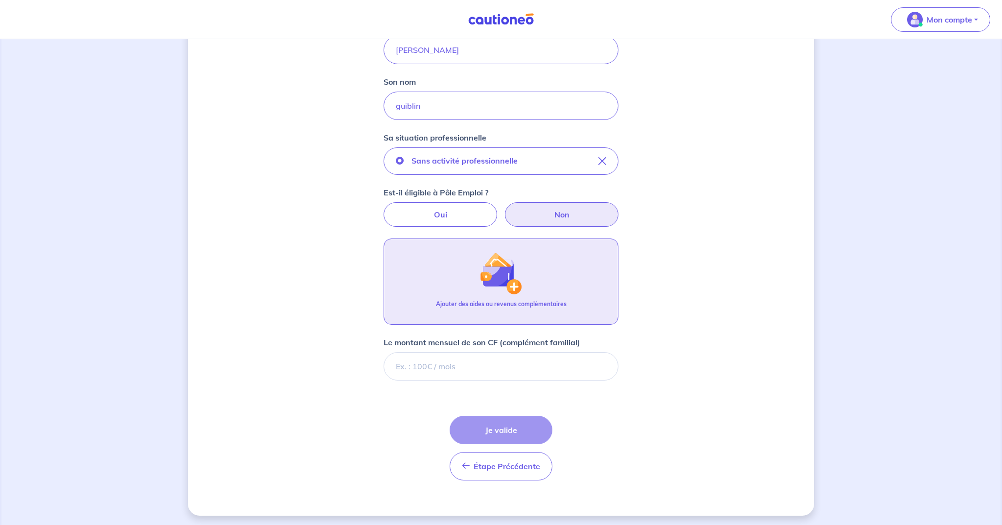
click at [517, 284] on img "button" at bounding box center [501, 273] width 42 height 42
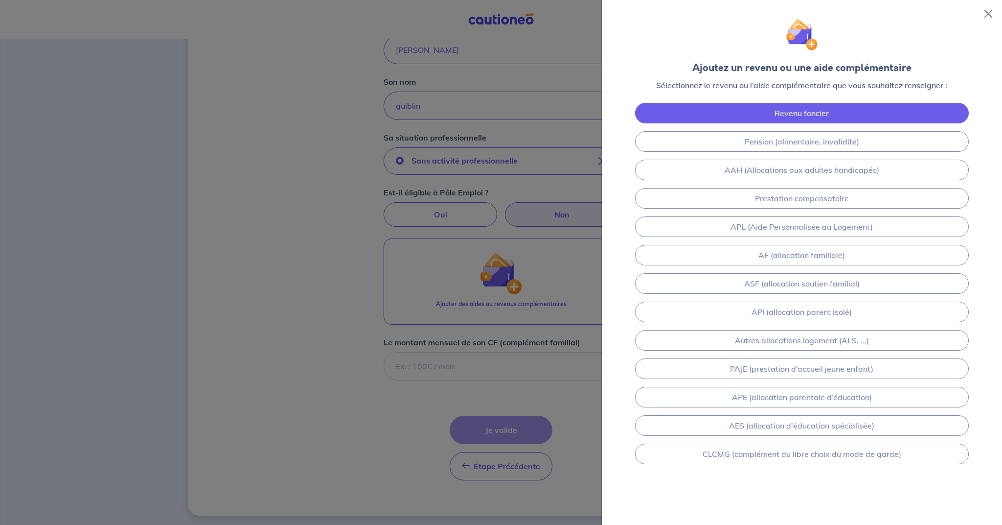
click at [753, 115] on link "Revenu foncier" at bounding box center [802, 113] width 334 height 21
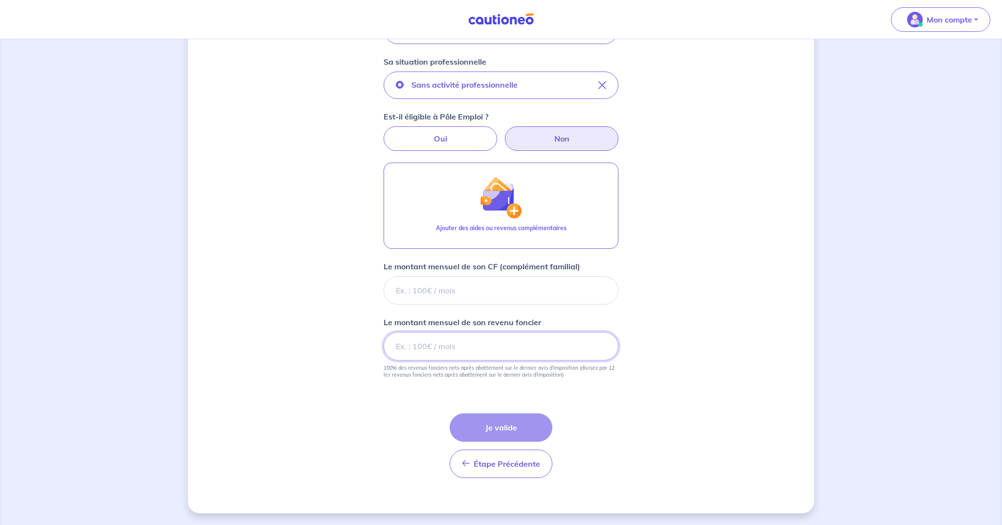
scroll to position [258, 0]
click at [411, 286] on input "Le montant mensuel de son CF (complément familial)" at bounding box center [501, 290] width 235 height 28
click at [406, 286] on input "Le montant mensuel de son CF (complément familial)" at bounding box center [501, 290] width 235 height 28
type input "0"
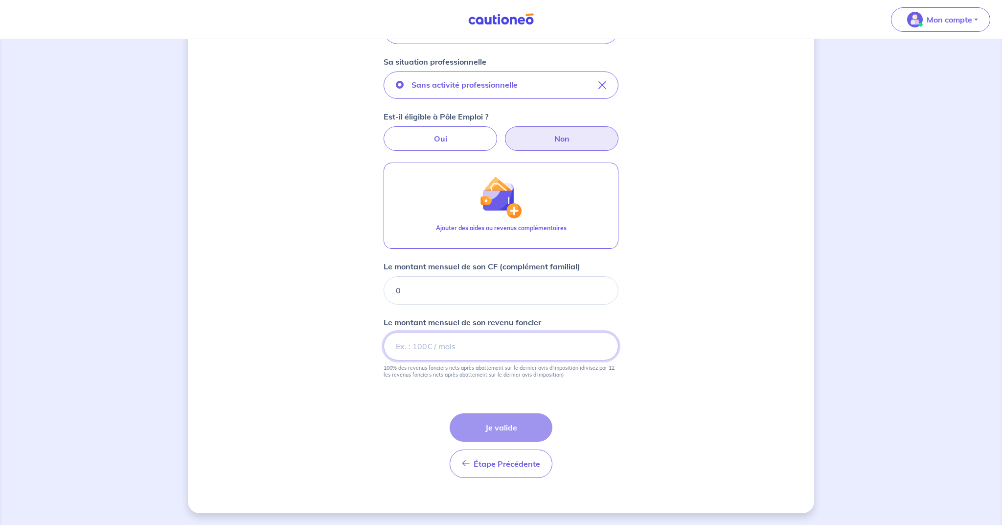
click at [416, 349] on input "Le montant mensuel de son revenu foncier" at bounding box center [501, 346] width 235 height 28
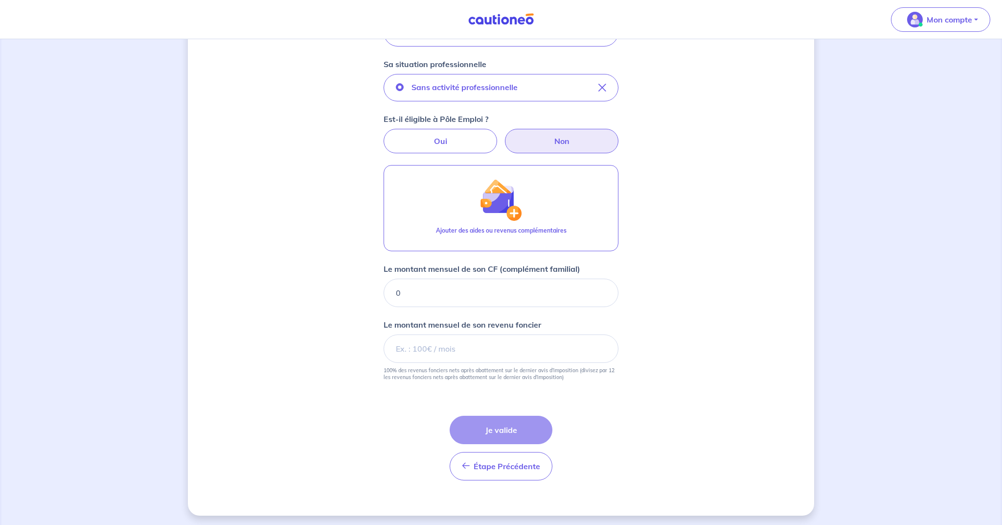
click at [416, 348] on input "Le montant mensuel de son revenu foncier" at bounding box center [501, 348] width 235 height 28
click at [416, 348] on input "Le montant mensuel de son revenu foncier" at bounding box center [501, 349] width 235 height 28
click at [458, 347] on input "Le montant mensuel de son revenu foncier" at bounding box center [501, 350] width 235 height 28
drag, startPoint x: 458, startPoint y: 347, endPoint x: 465, endPoint y: 351, distance: 7.9
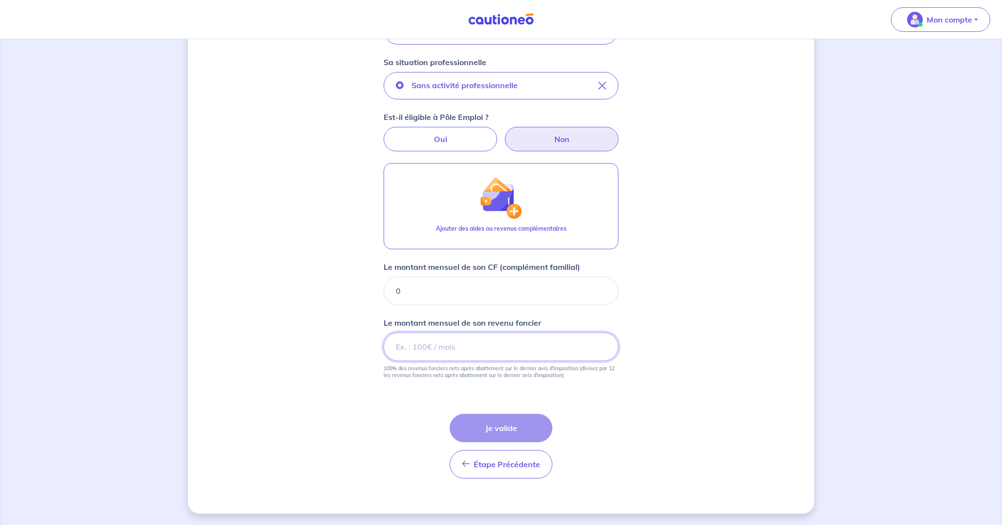
click at [465, 351] on input "Le montant mensuel de son revenu foncier" at bounding box center [501, 346] width 235 height 28
type input "600"
click at [505, 421] on div "Étape Précédente Précédent Je valide Je valide" at bounding box center [501, 445] width 103 height 65
click at [506, 425] on div "Étape Précédente Précédent Je valide Je valide" at bounding box center [501, 445] width 103 height 65
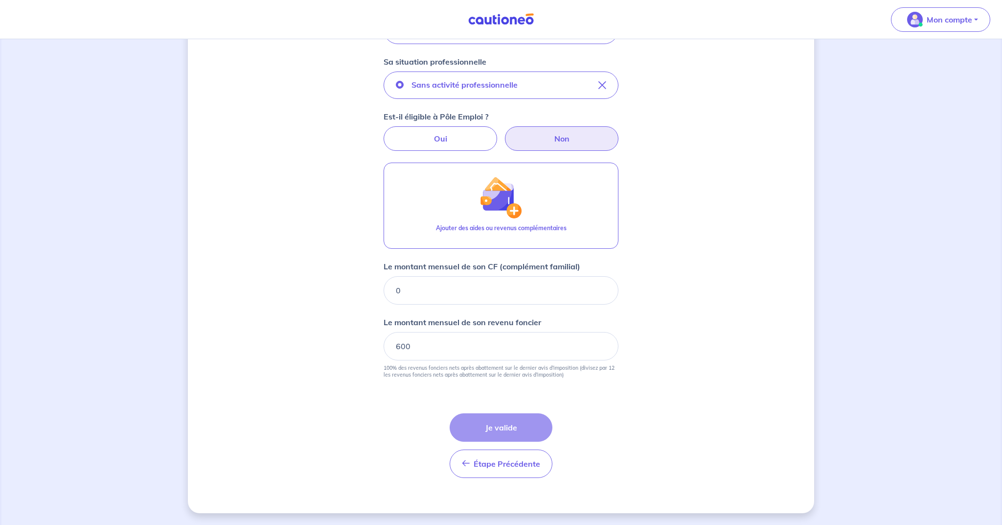
click at [741, 211] on div "Concernant vos locataires Locataire 2 Son prénom [PERSON_NAME] nom guiblin Sa s…" at bounding box center [501, 153] width 626 height 719
click at [658, 244] on div "Concernant vos locataires Locataire 2 Son prénom [PERSON_NAME] nom guiblin Sa s…" at bounding box center [501, 153] width 626 height 719
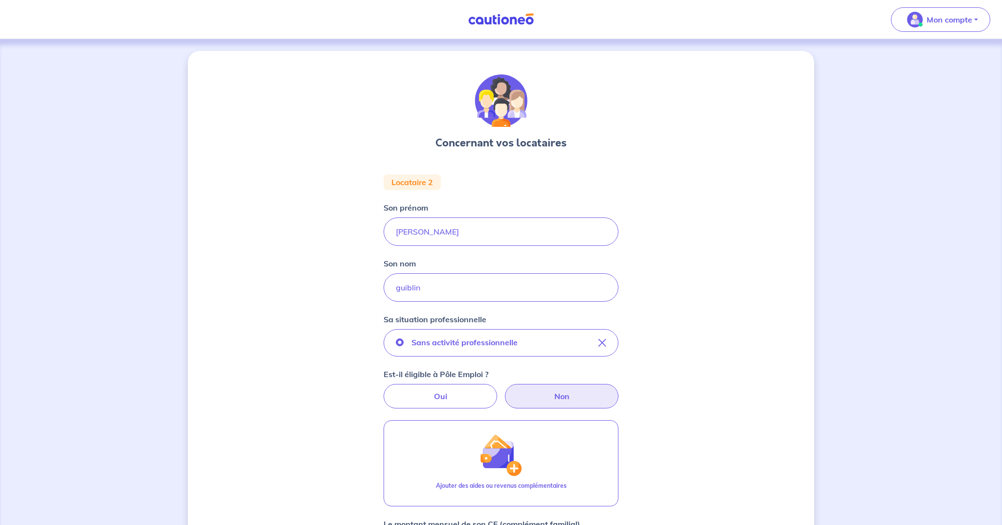
scroll to position [0, 0]
click at [427, 286] on input "guiblin" at bounding box center [501, 287] width 235 height 28
click at [419, 228] on input "[PERSON_NAME]" at bounding box center [501, 231] width 235 height 28
click at [724, 326] on div "Concernant vos locataires Locataire 2 Son prénom [PERSON_NAME] nom guiblin Sa s…" at bounding box center [501, 410] width 626 height 719
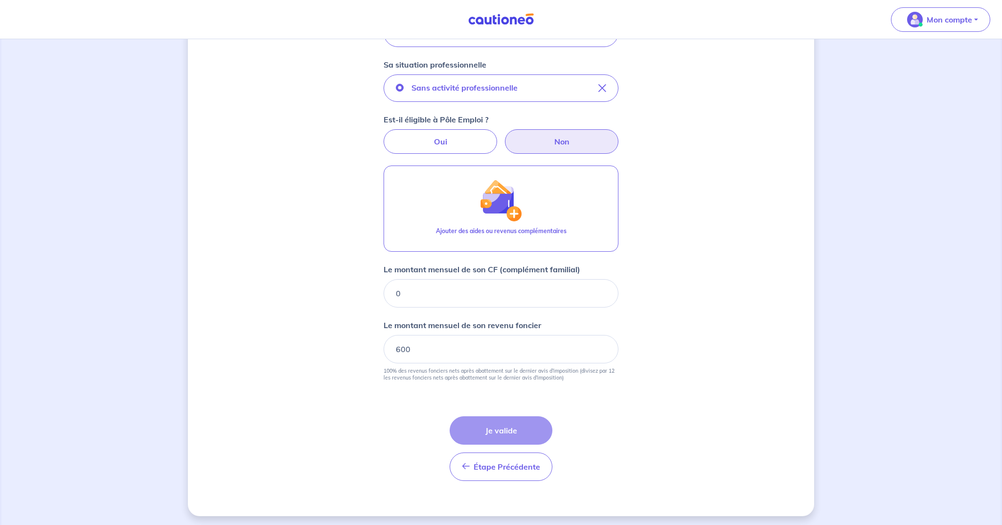
scroll to position [253, 0]
click at [509, 431] on div "Étape Précédente Précédent Je valide Je valide" at bounding box center [501, 449] width 103 height 65
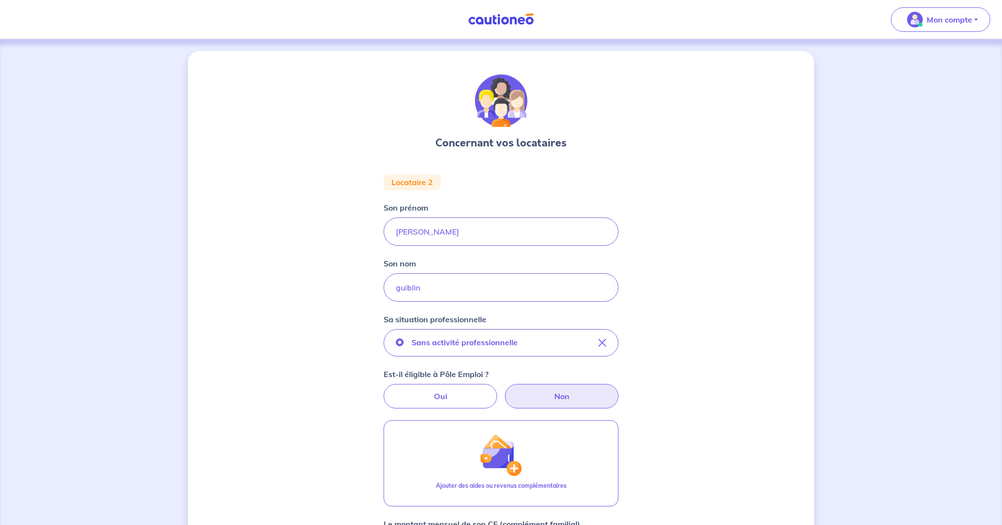
scroll to position [0, 0]
click at [441, 393] on label "Oui" at bounding box center [441, 396] width 114 height 24
click at [498, 390] on input "Oui" at bounding box center [501, 387] width 6 height 6
radio input "true"
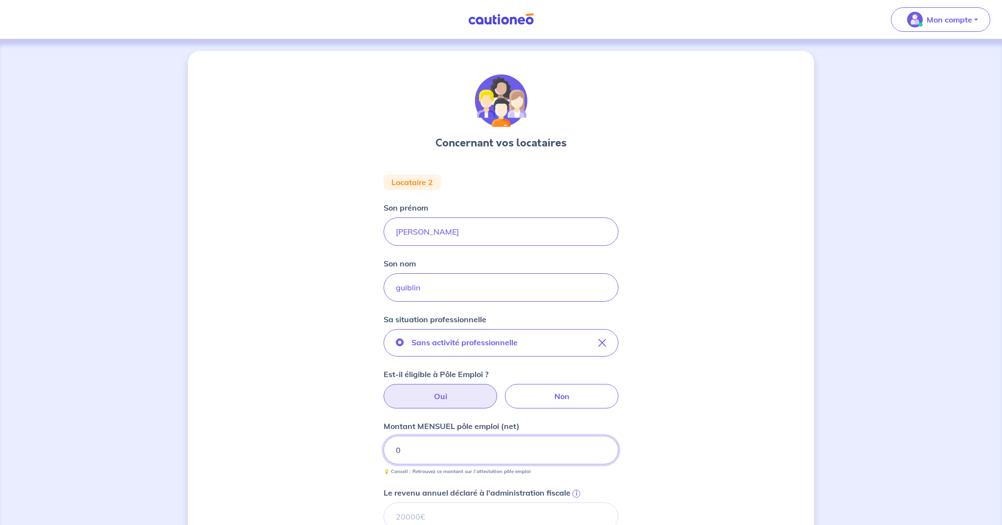
drag, startPoint x: 417, startPoint y: 446, endPoint x: 370, endPoint y: 444, distance: 47.0
click at [370, 444] on div "Concernant vos locataires Locataire 2 Son prénom [PERSON_NAME] nom guiblin Sa s…" at bounding box center [501, 480] width 626 height 859
click at [708, 437] on div "Concernant vos locataires Locataire 2 Son prénom [PERSON_NAME] nom guiblin Sa s…" at bounding box center [501, 480] width 626 height 859
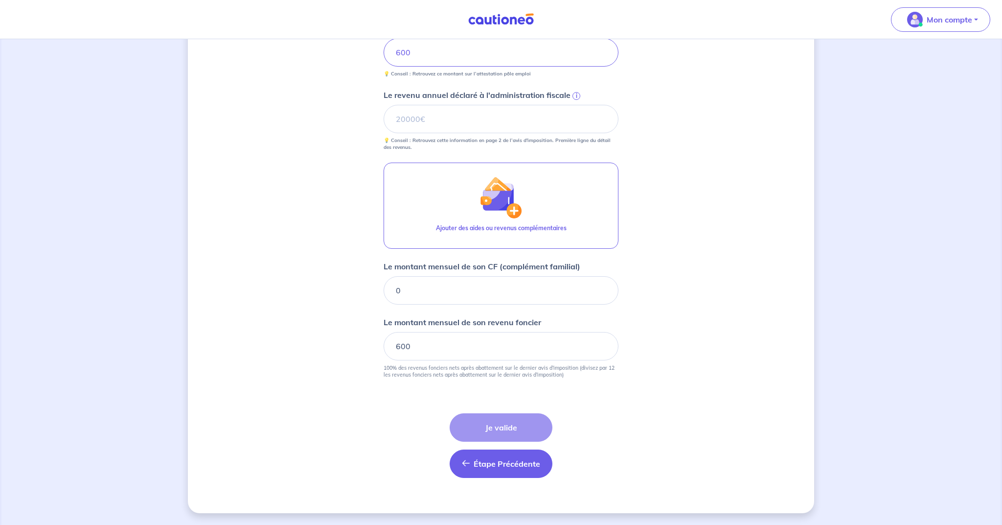
scroll to position [397, 0]
click at [509, 433] on div "Étape Précédente Précédent Je valide Je valide" at bounding box center [501, 445] width 103 height 65
click at [496, 468] on span "Étape Précédente" at bounding box center [507, 463] width 67 height 10
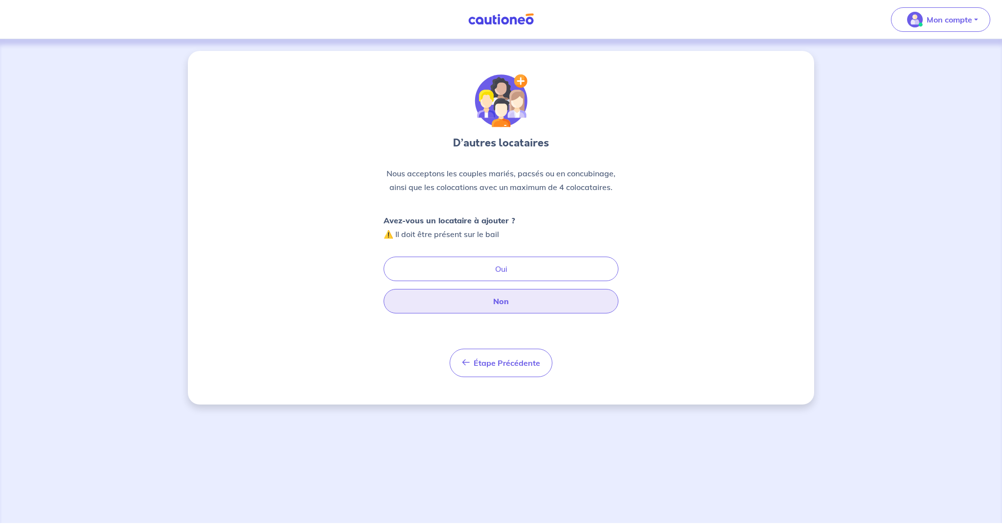
click at [502, 303] on button "Non" at bounding box center [501, 301] width 235 height 24
